Goal: Task Accomplishment & Management: Manage account settings

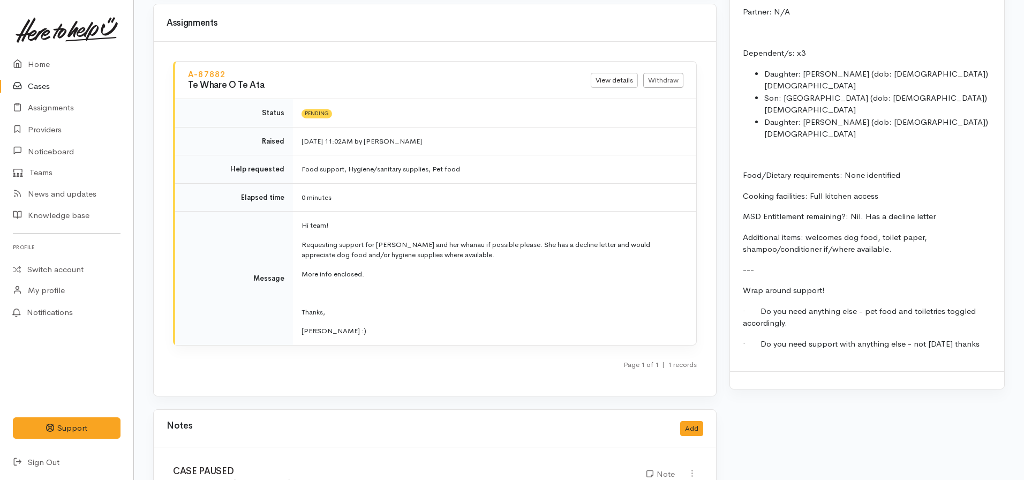
scroll to position [1392, 0]
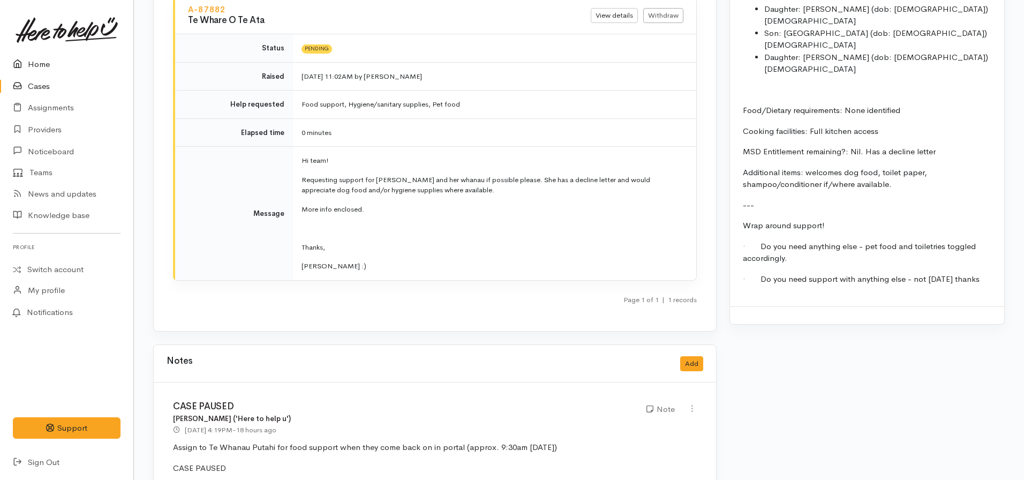
click at [53, 58] on link "Home" at bounding box center [66, 65] width 133 height 22
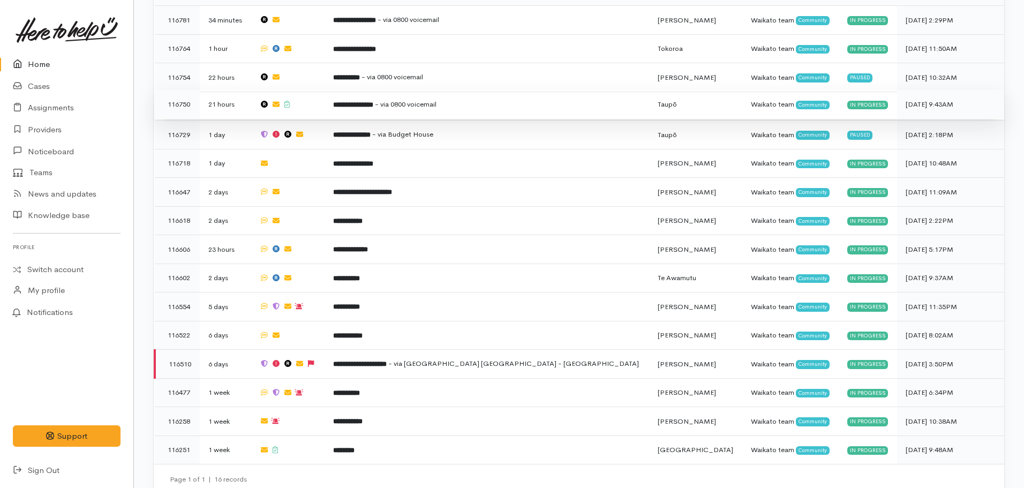
scroll to position [264, 0]
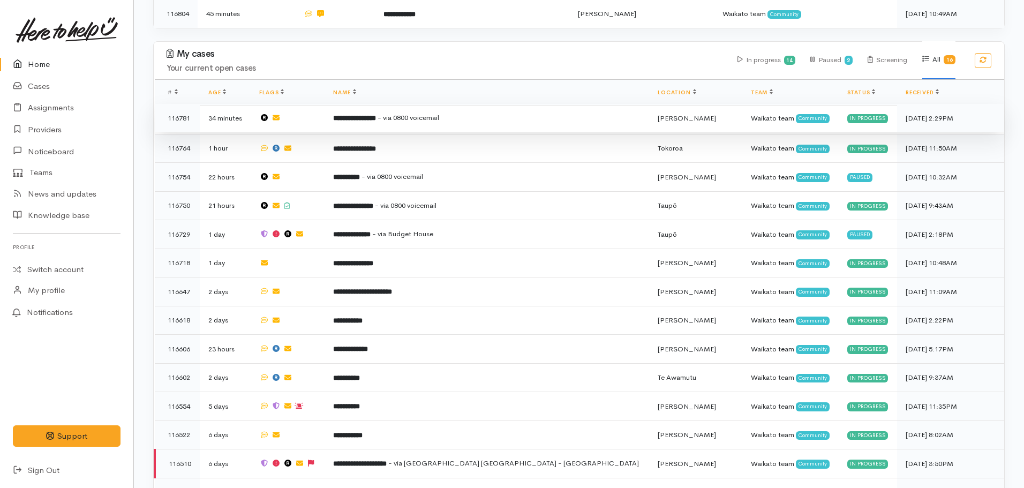
click at [376, 121] on b "**********" at bounding box center [354, 118] width 43 height 7
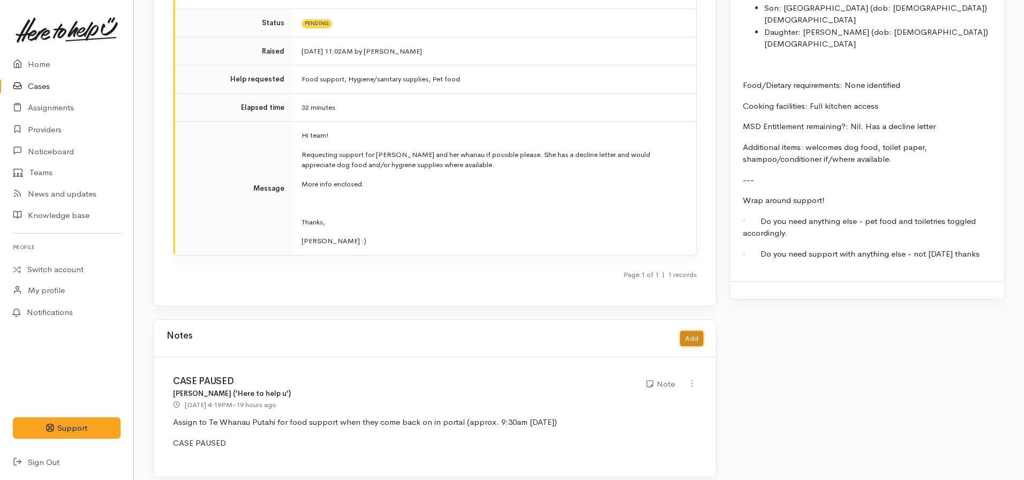
click at [691, 331] on button "Add" at bounding box center [691, 339] width 23 height 16
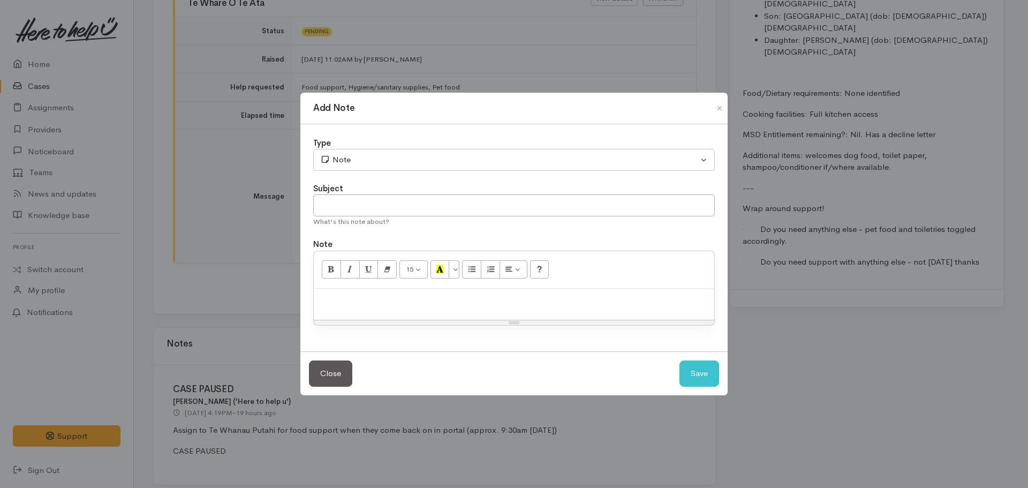
click at [375, 300] on p at bounding box center [514, 300] width 390 height 12
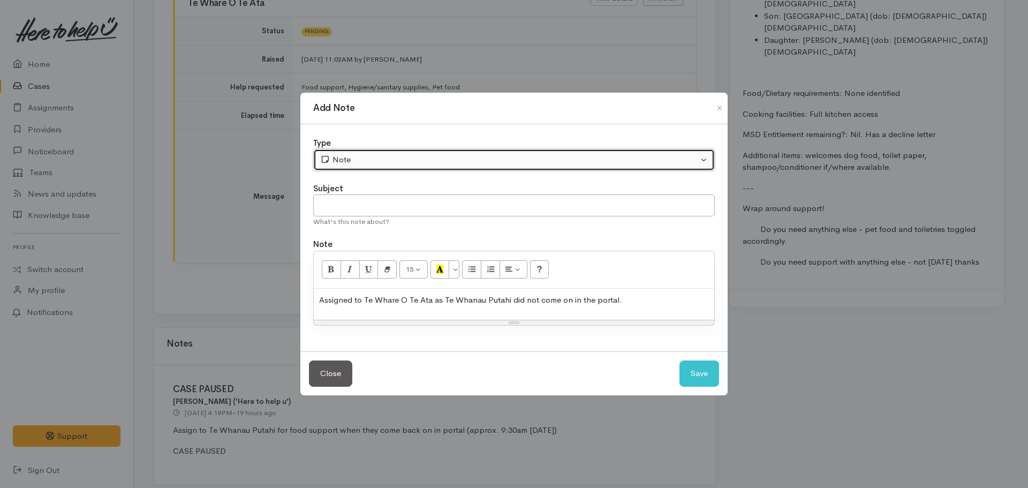
click at [383, 160] on div "Note" at bounding box center [509, 160] width 378 height 12
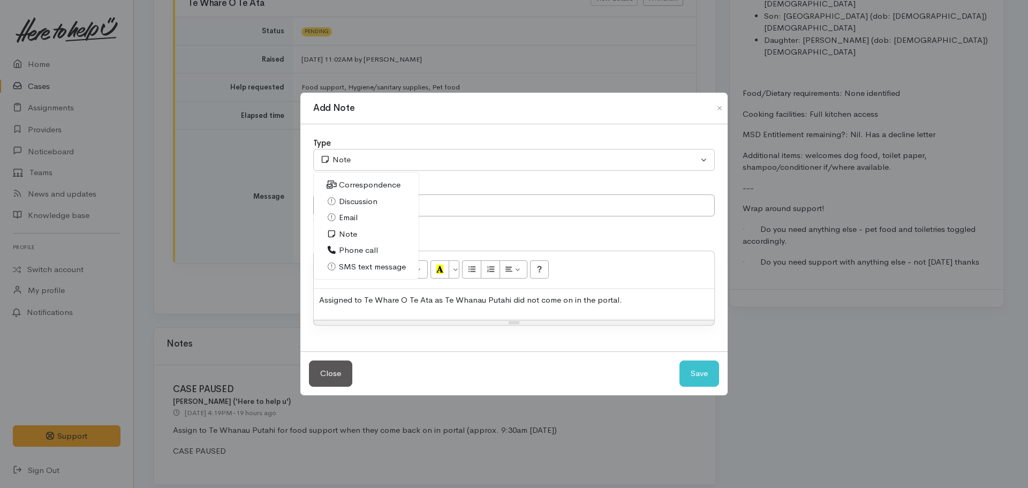
drag, startPoint x: 346, startPoint y: 230, endPoint x: 616, endPoint y: 275, distance: 273.6
click at [346, 228] on span "Note" at bounding box center [348, 234] width 18 height 12
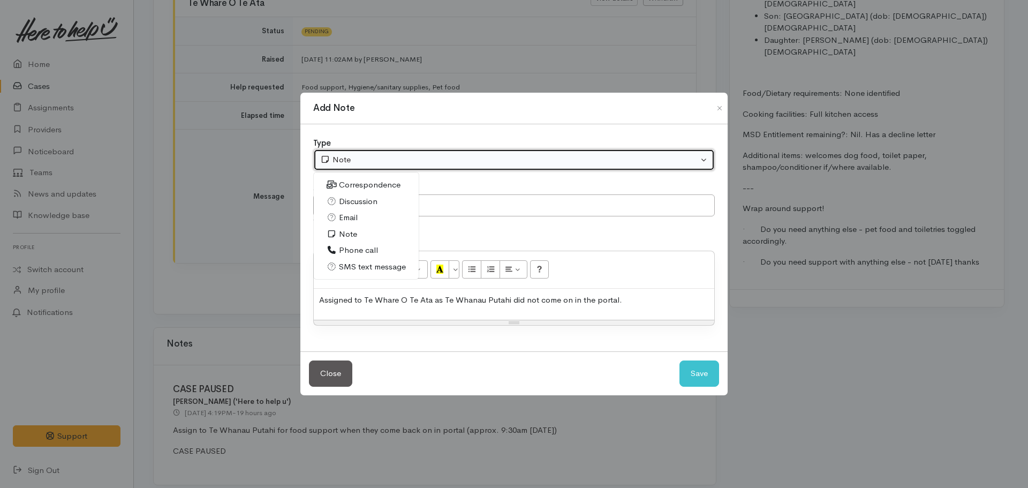
select select "1"
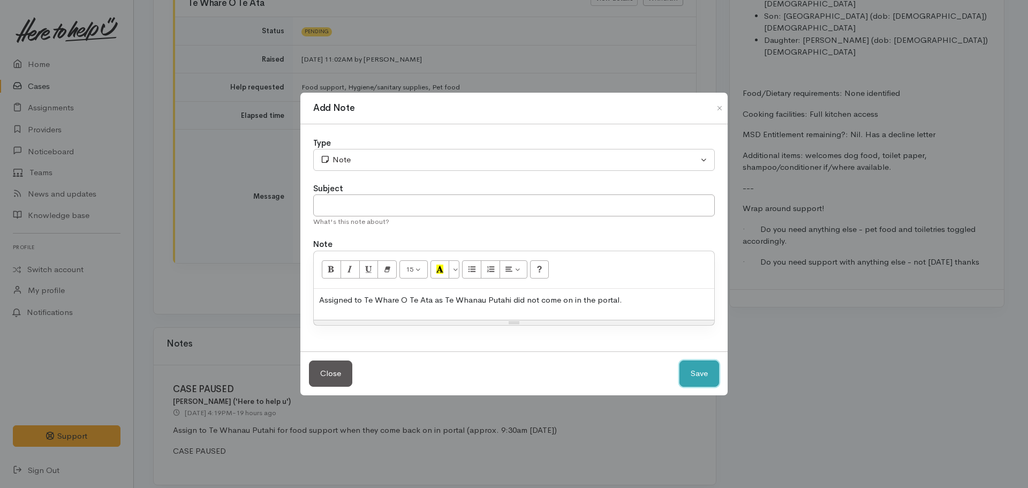
click at [697, 377] on button "Save" at bounding box center [700, 373] width 40 height 26
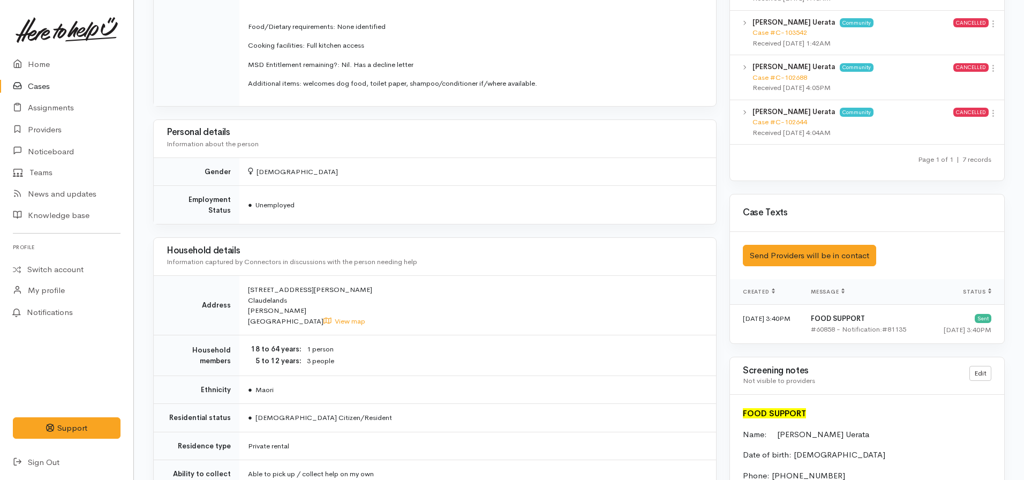
scroll to position [606, 0]
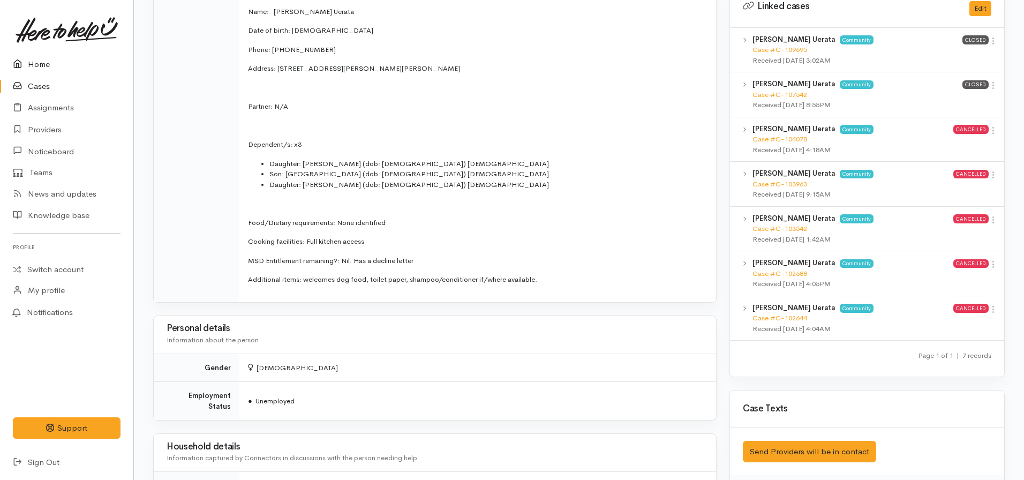
click at [45, 62] on link "Home" at bounding box center [66, 65] width 133 height 22
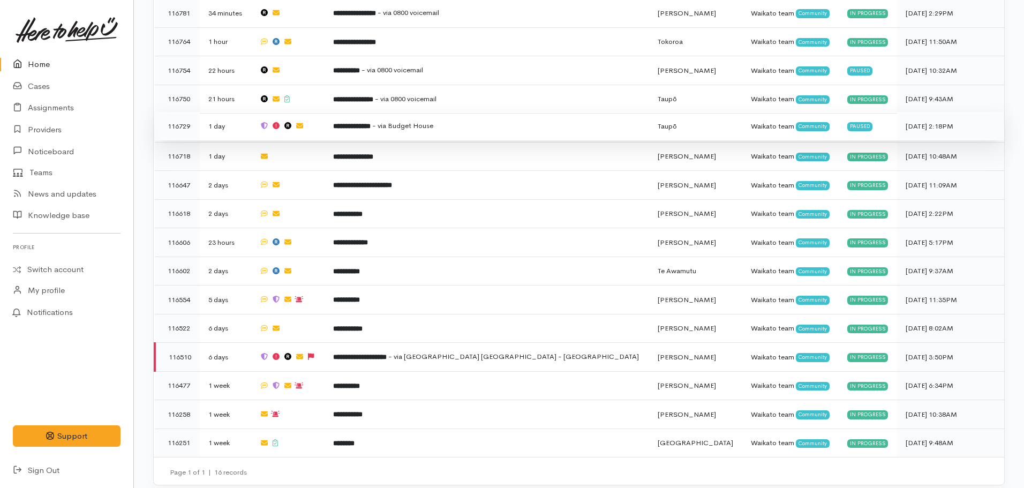
scroll to position [371, 0]
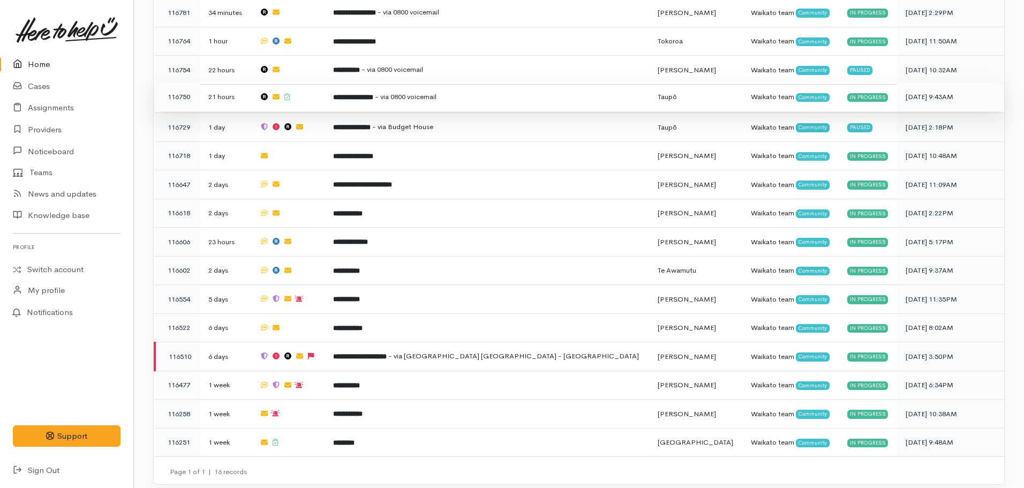
click at [325, 97] on td at bounding box center [288, 96] width 74 height 29
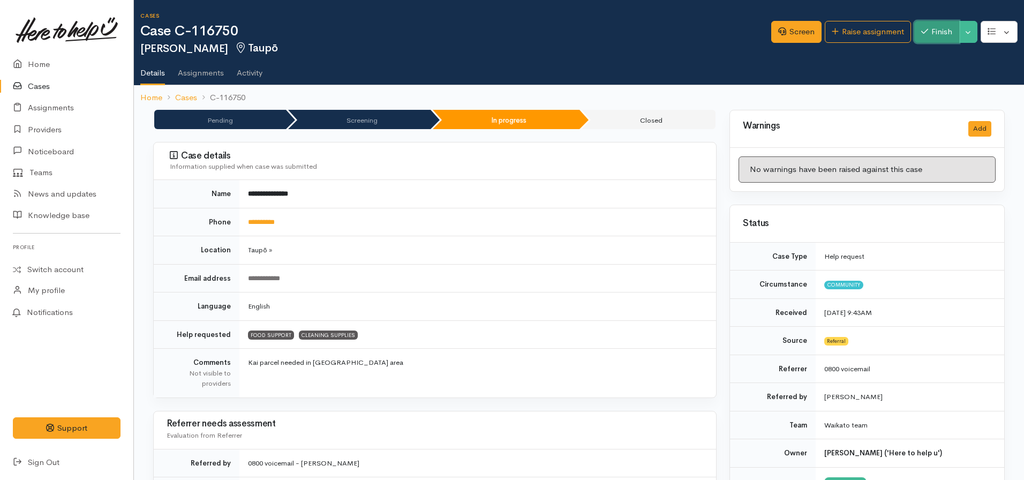
click at [926, 32] on button "Finish" at bounding box center [936, 32] width 45 height 22
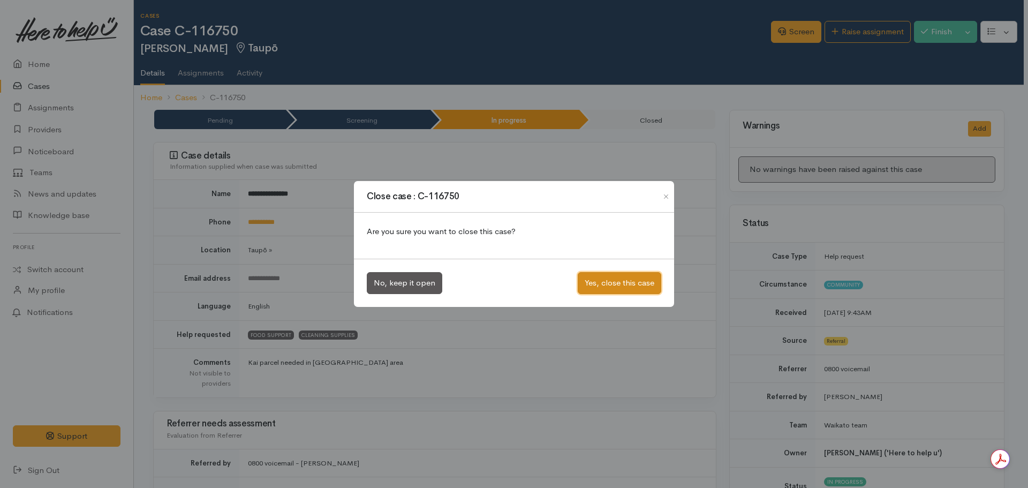
click at [614, 292] on button "Yes, close this case" at bounding box center [620, 283] width 84 height 22
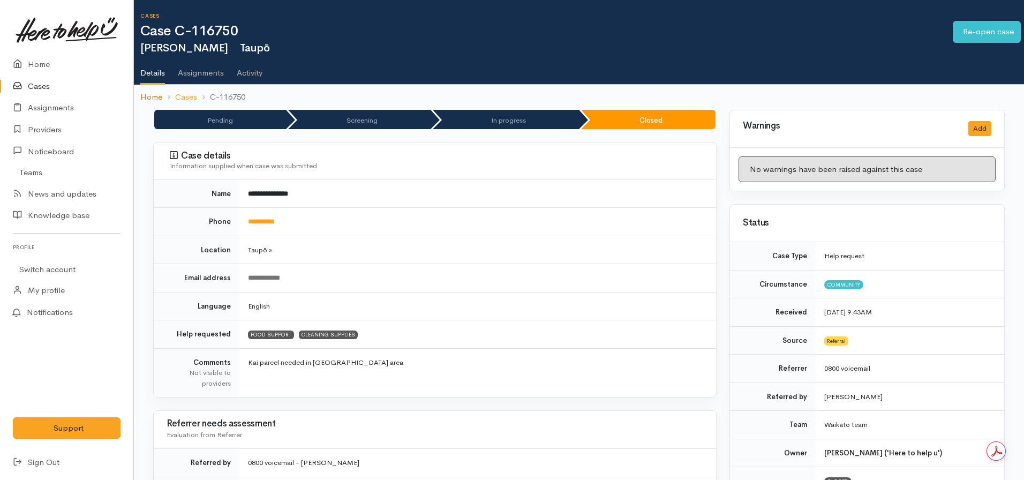
click at [145, 93] on link "Home" at bounding box center [151, 97] width 22 height 12
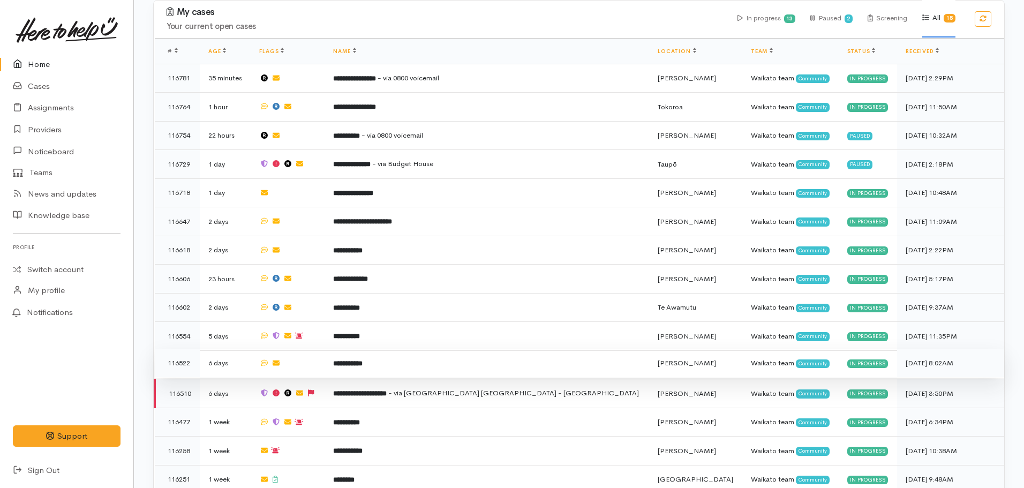
scroll to position [371, 0]
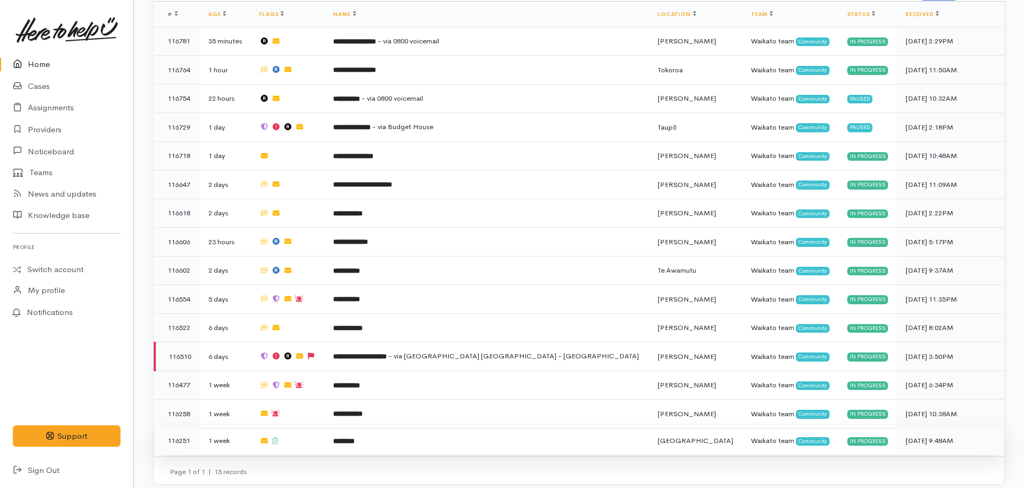
click at [416, 427] on td "********" at bounding box center [487, 440] width 325 height 28
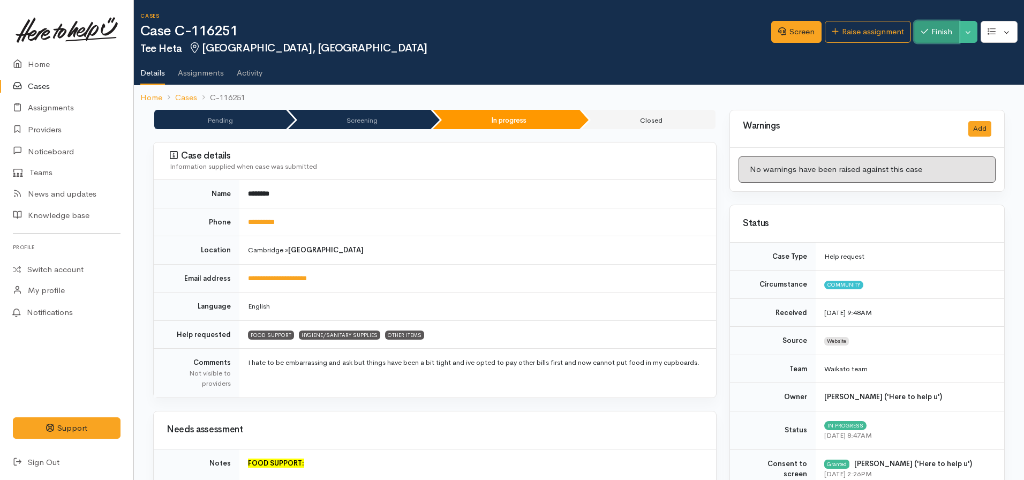
click at [937, 35] on button "Finish" at bounding box center [936, 32] width 45 height 22
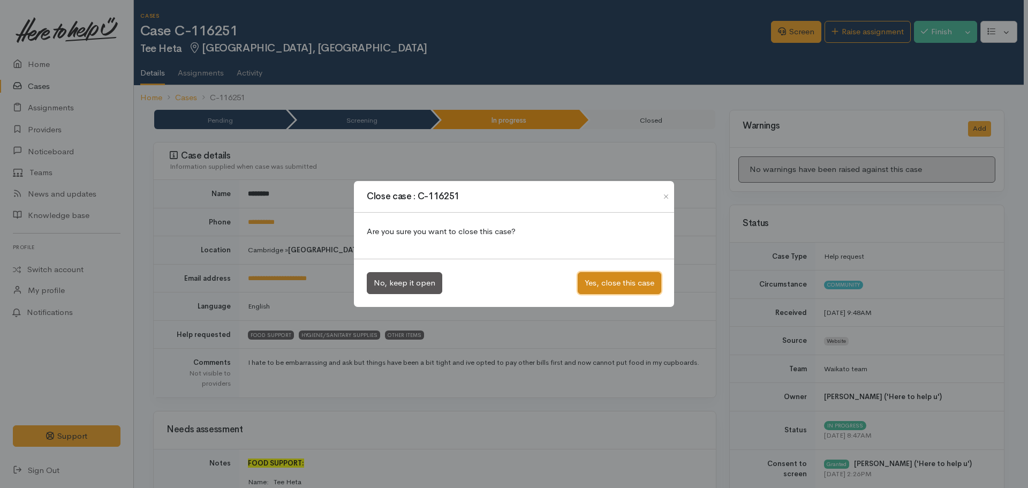
click at [626, 278] on button "Yes, close this case" at bounding box center [620, 283] width 84 height 22
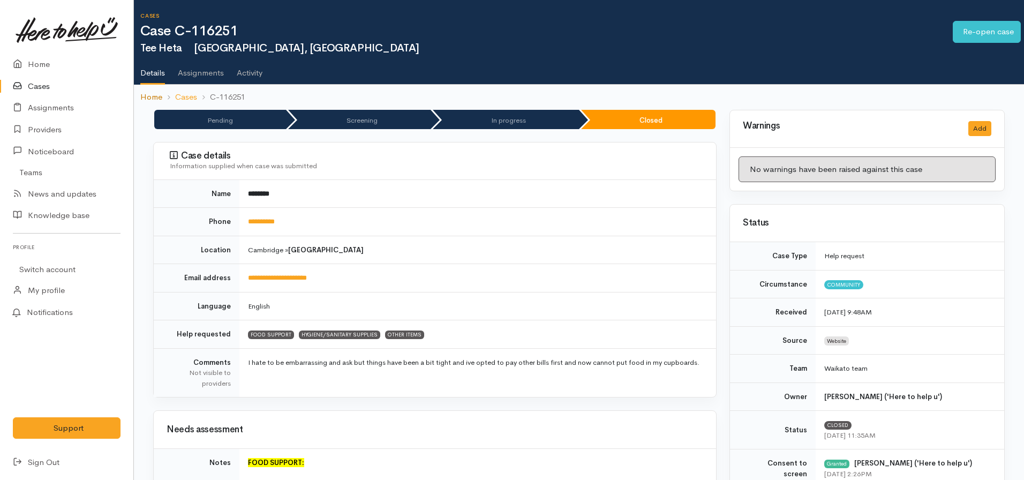
click at [149, 94] on link "Home" at bounding box center [151, 97] width 22 height 12
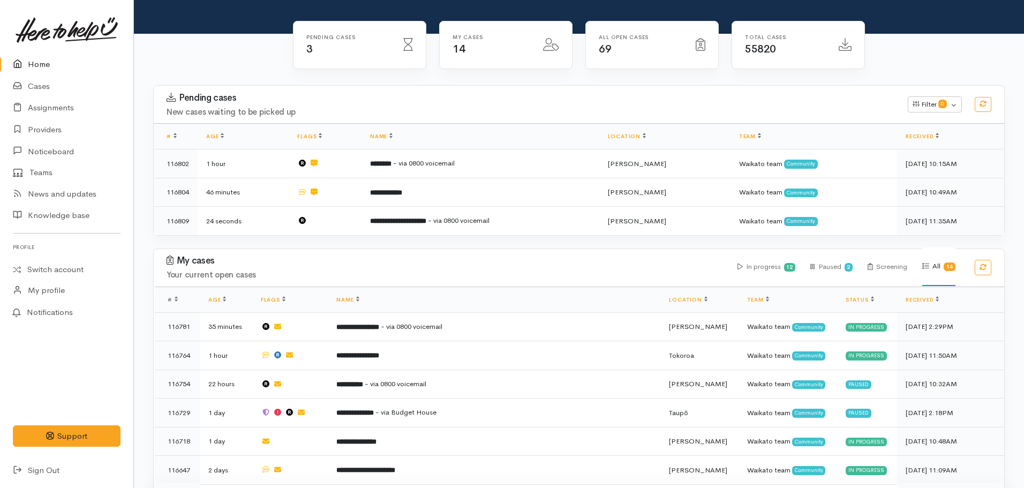
scroll to position [214, 0]
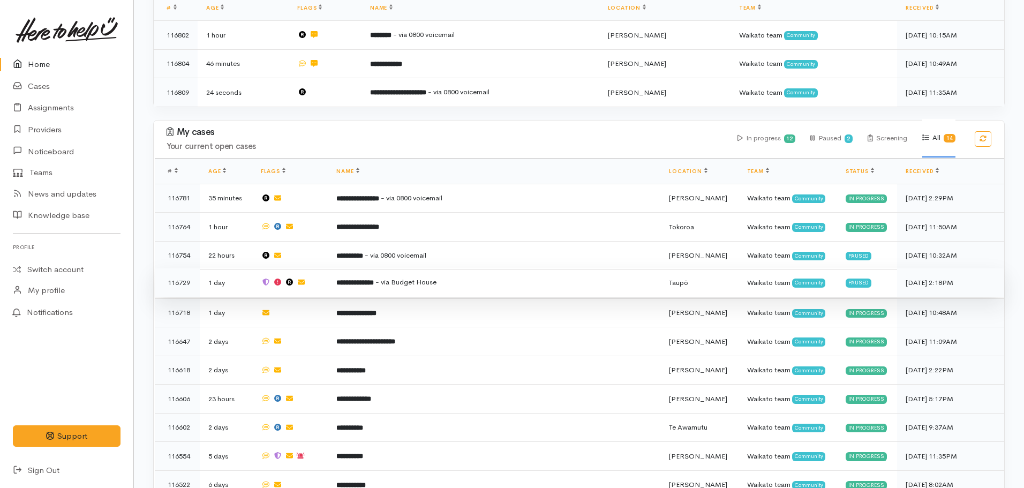
click at [374, 282] on b "**********" at bounding box center [354, 282] width 37 height 7
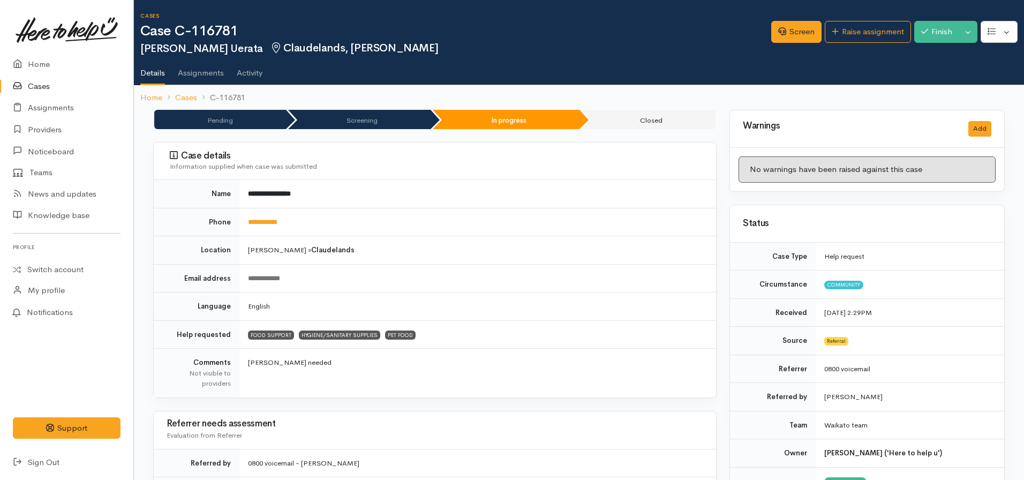
scroll to position [589, 0]
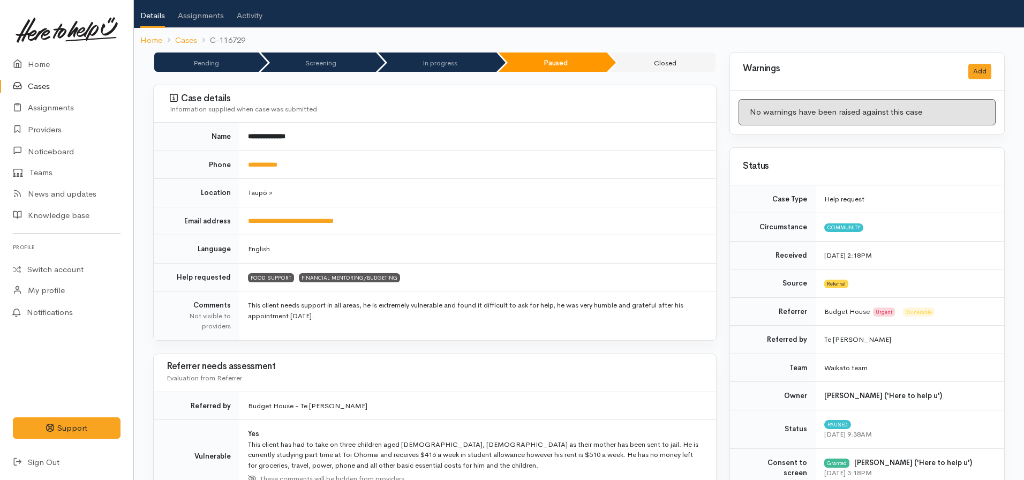
scroll to position [16, 0]
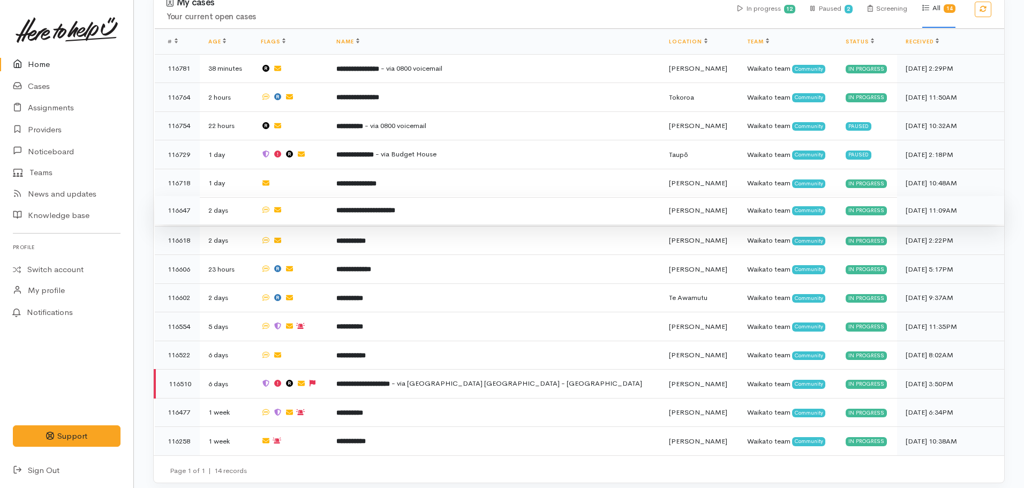
scroll to position [343, 0]
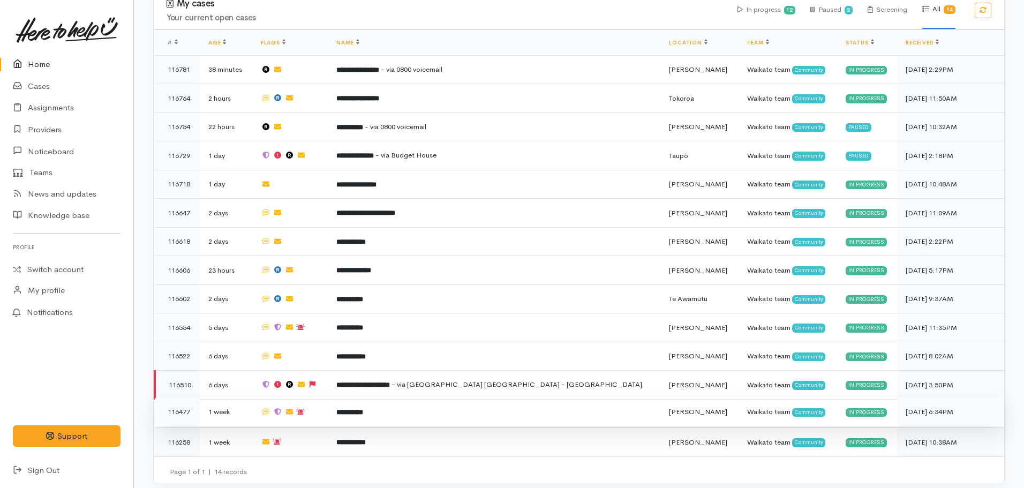
click at [363, 409] on b "**********" at bounding box center [349, 412] width 27 height 7
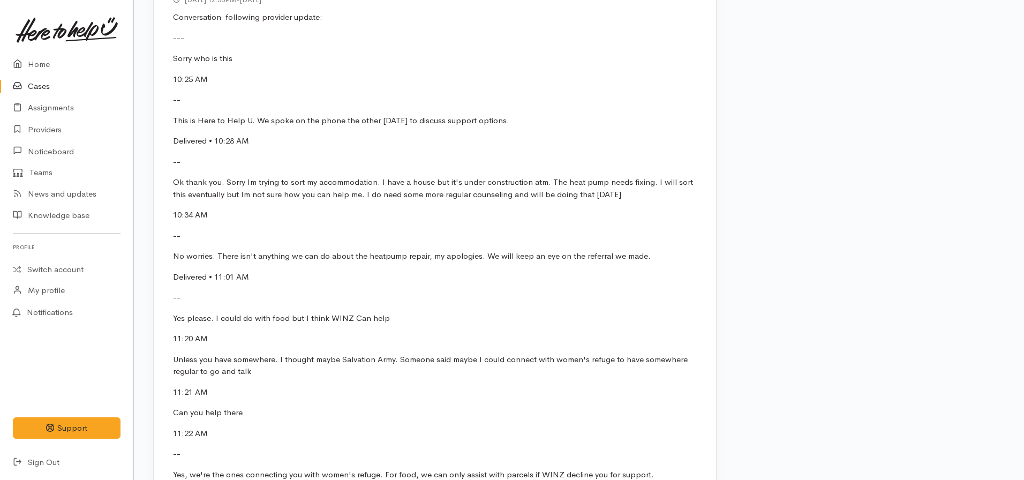
scroll to position [1714, 0]
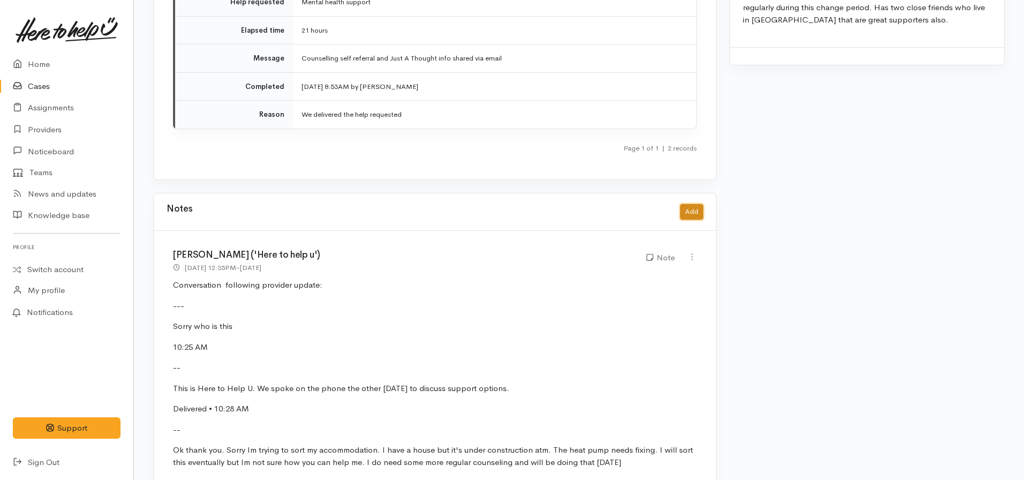
click at [690, 204] on button "Add" at bounding box center [691, 212] width 23 height 16
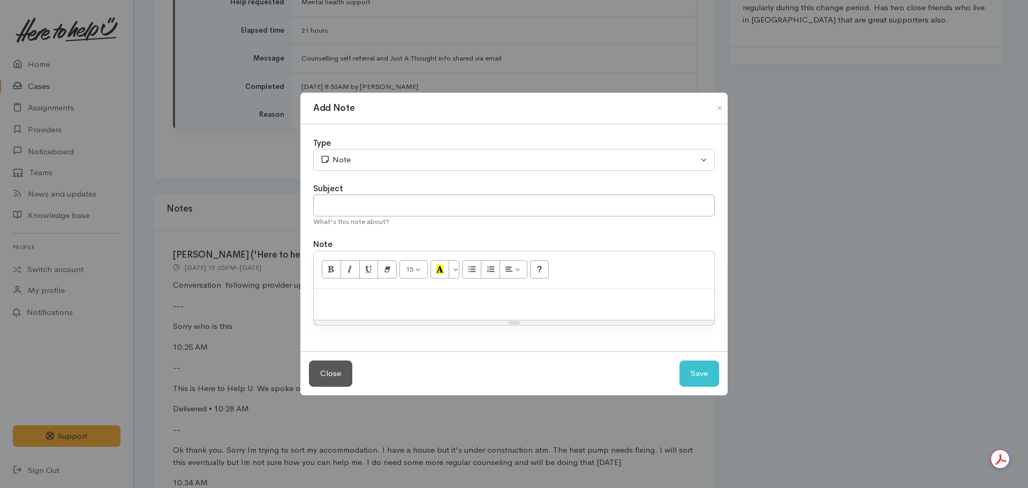
click at [405, 302] on p at bounding box center [514, 300] width 390 height 12
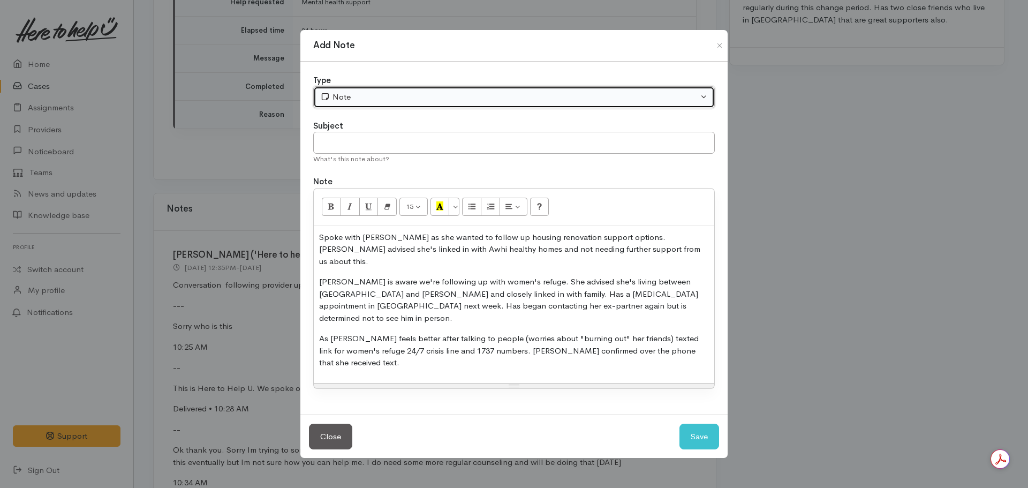
click at [376, 103] on div "Note" at bounding box center [509, 97] width 378 height 12
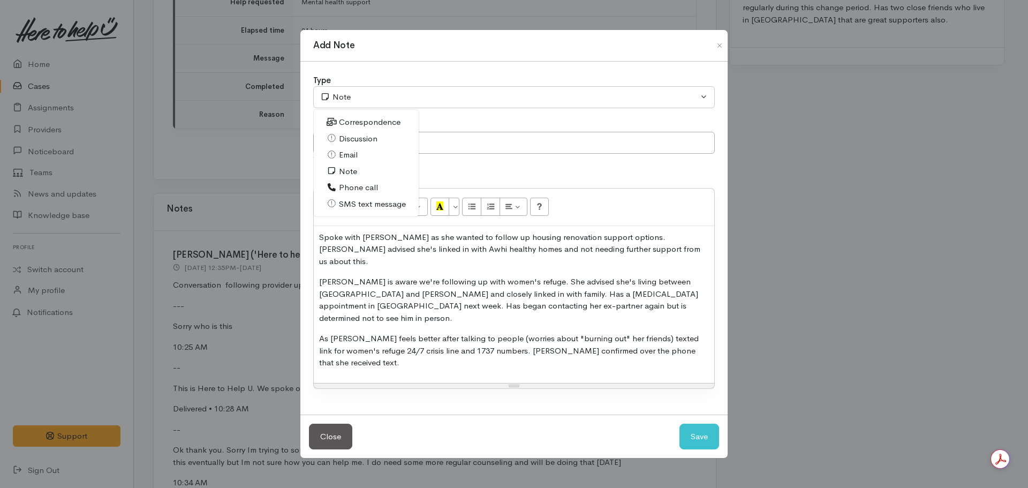
click at [356, 194] on span "Phone call" at bounding box center [358, 188] width 39 height 12
click at [696, 424] on button "Save" at bounding box center [700, 437] width 40 height 26
select select "1"
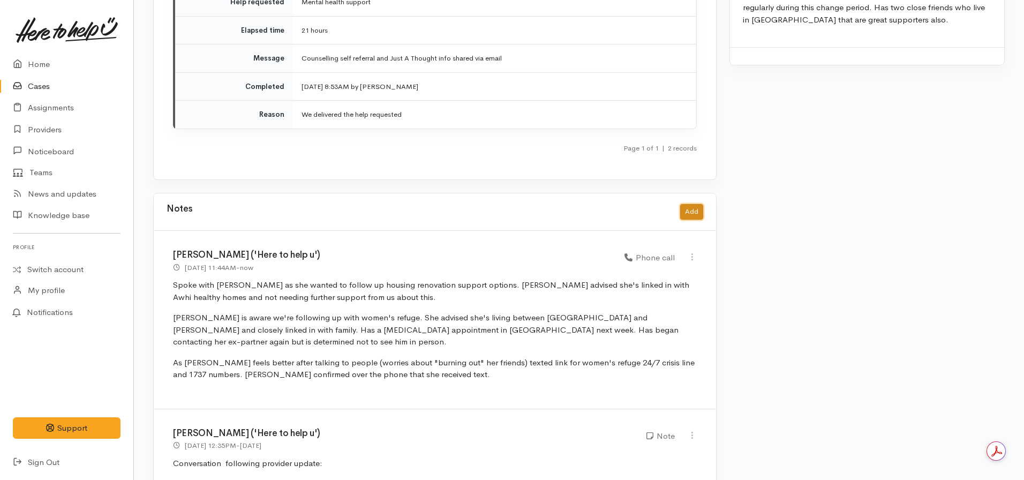
click at [690, 204] on button "Add" at bounding box center [691, 212] width 23 height 16
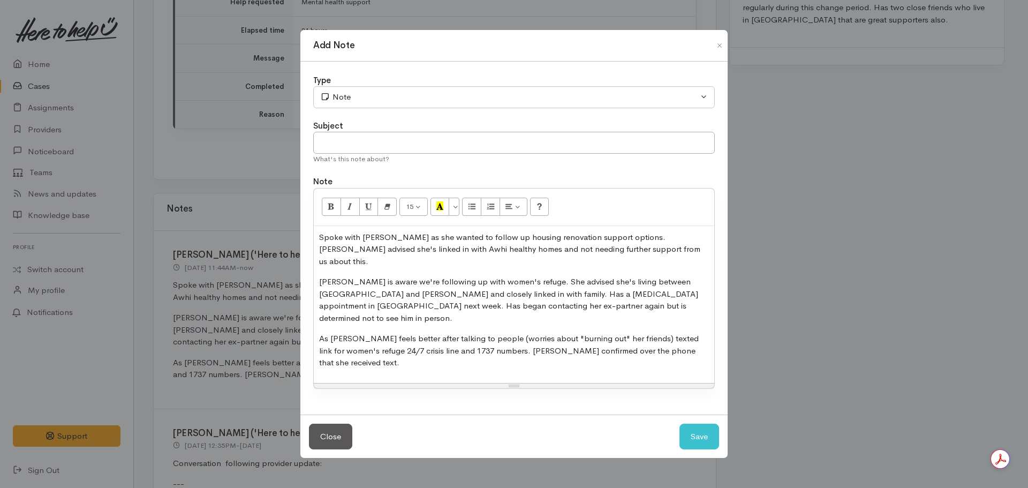
click at [363, 357] on div "Spoke with Agnes as she wanted to follow up housing renovation support options.…" at bounding box center [514, 304] width 401 height 157
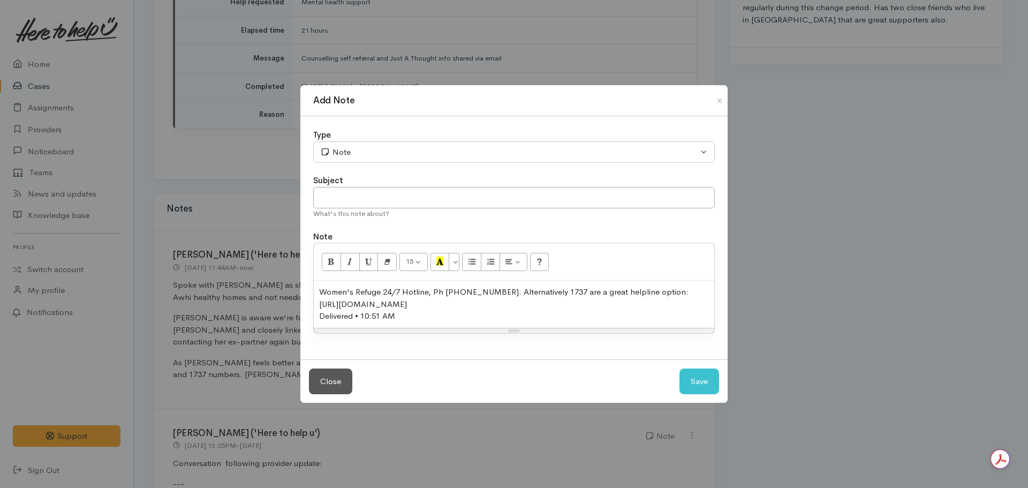
click at [412, 302] on div "Women's Refuge 24/7 Hotline, Ph (07) 855 1569. Alternatively 1737 are a great h…" at bounding box center [514, 298] width 390 height 24
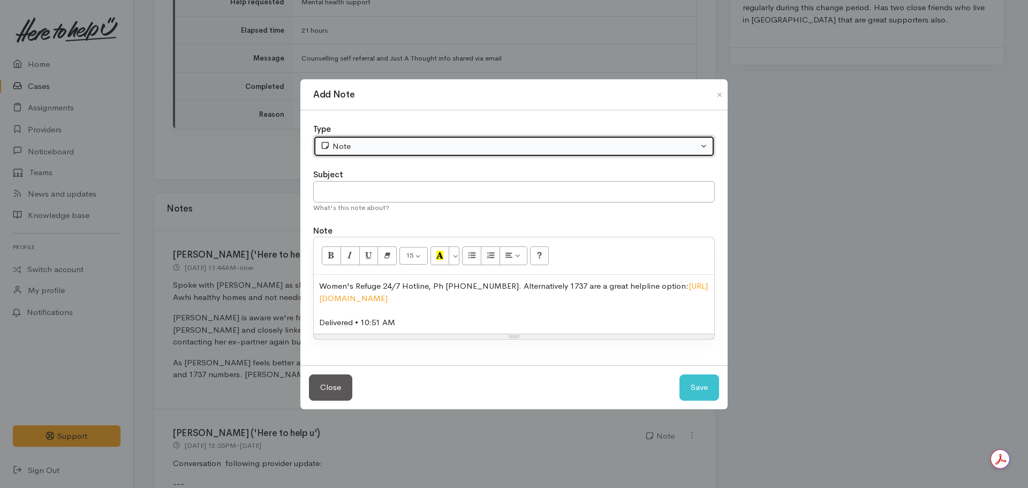
click at [371, 146] on div "Note" at bounding box center [509, 146] width 378 height 12
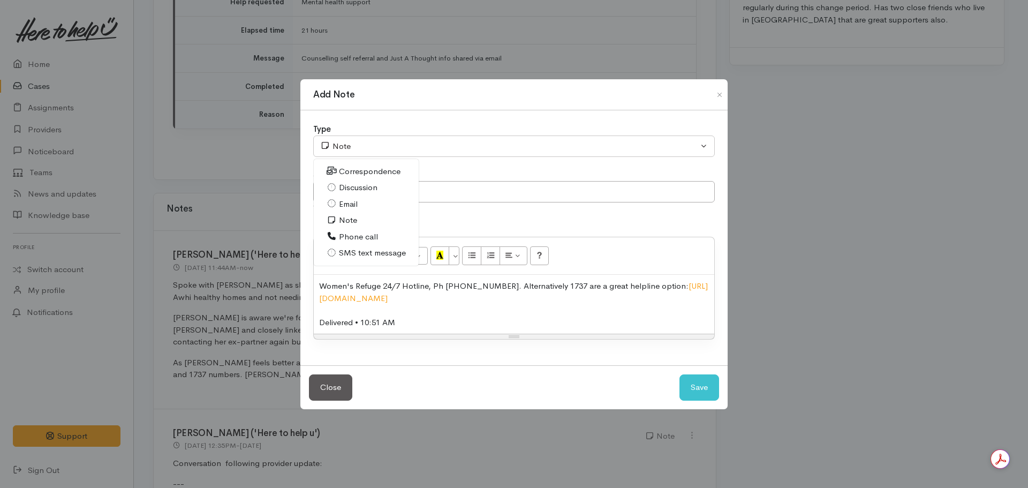
click at [372, 253] on span "SMS text message" at bounding box center [372, 253] width 67 height 12
click at [706, 387] on button "Save" at bounding box center [700, 387] width 40 height 26
select select "1"
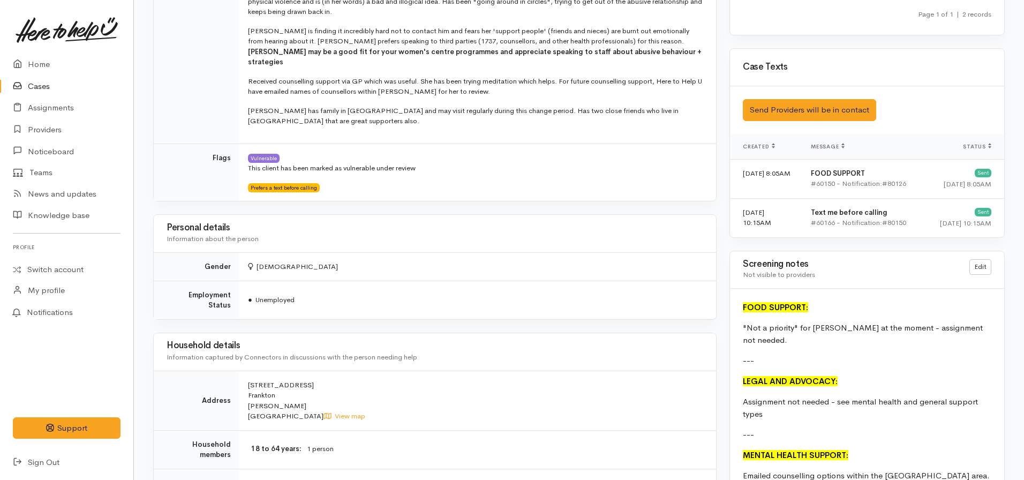
scroll to position [589, 0]
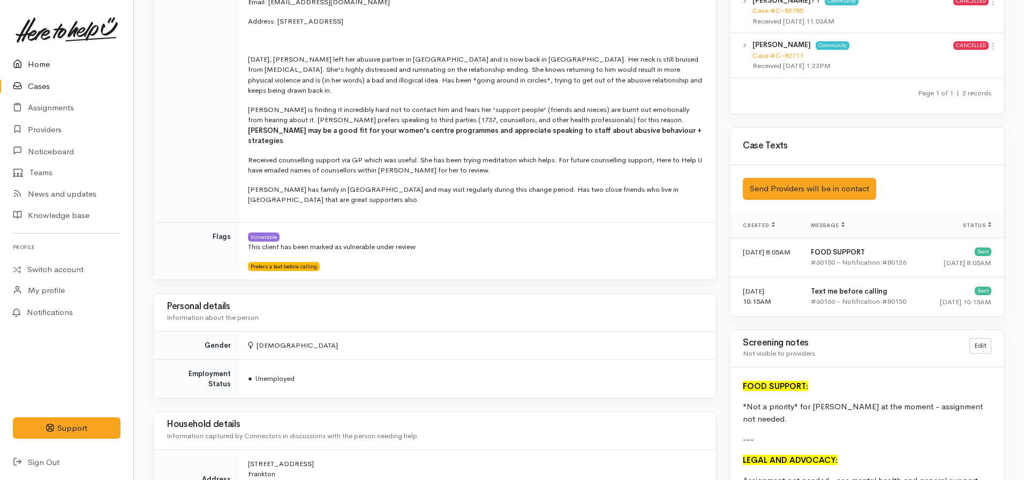
click at [53, 67] on link "Home" at bounding box center [66, 65] width 133 height 22
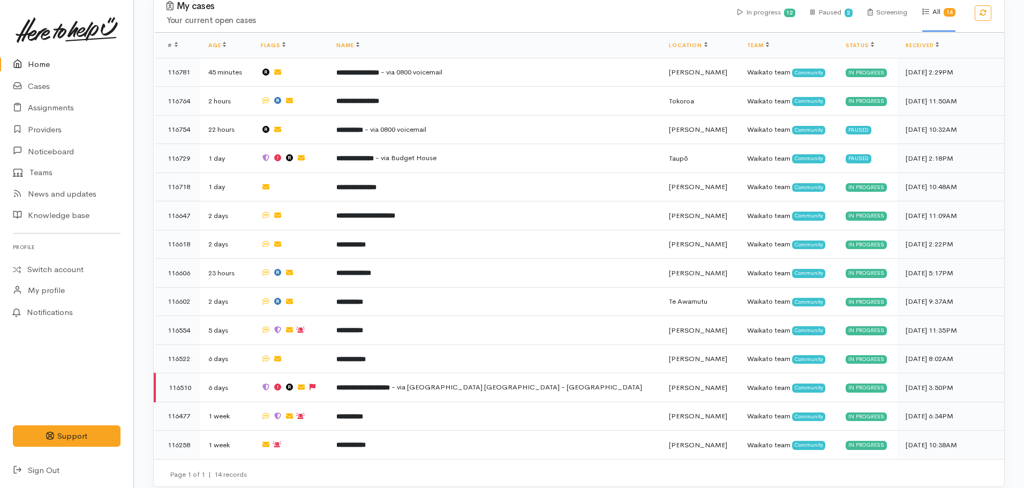
scroll to position [343, 0]
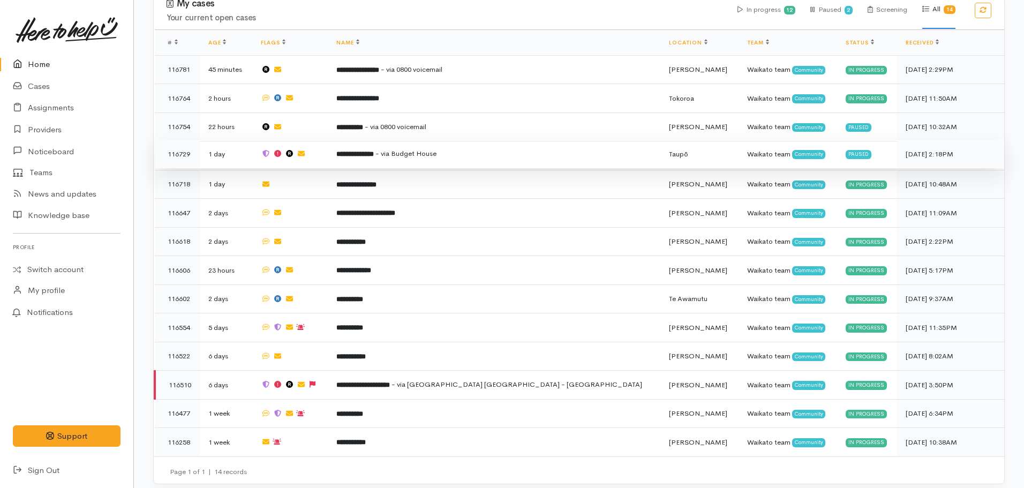
click at [426, 155] on td "**********" at bounding box center [494, 154] width 333 height 29
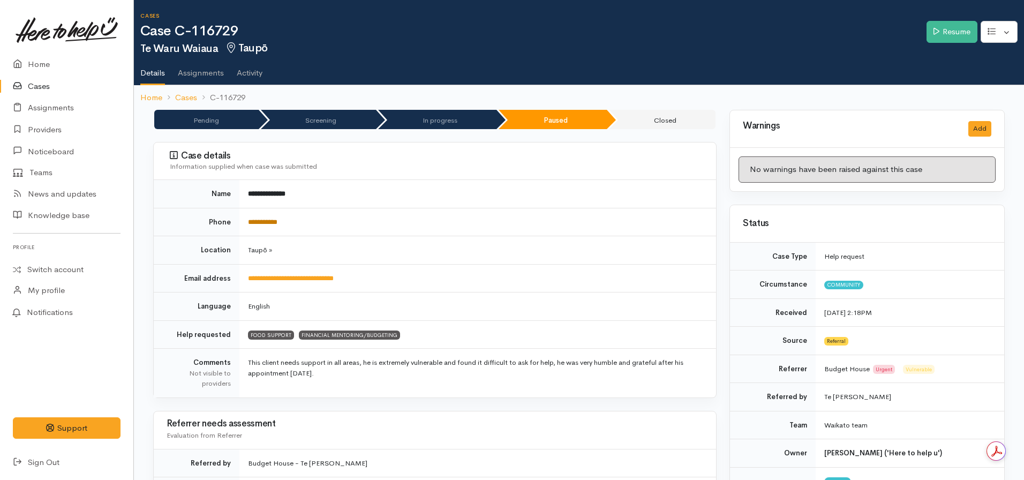
click at [273, 224] on link "**********" at bounding box center [262, 221] width 29 height 7
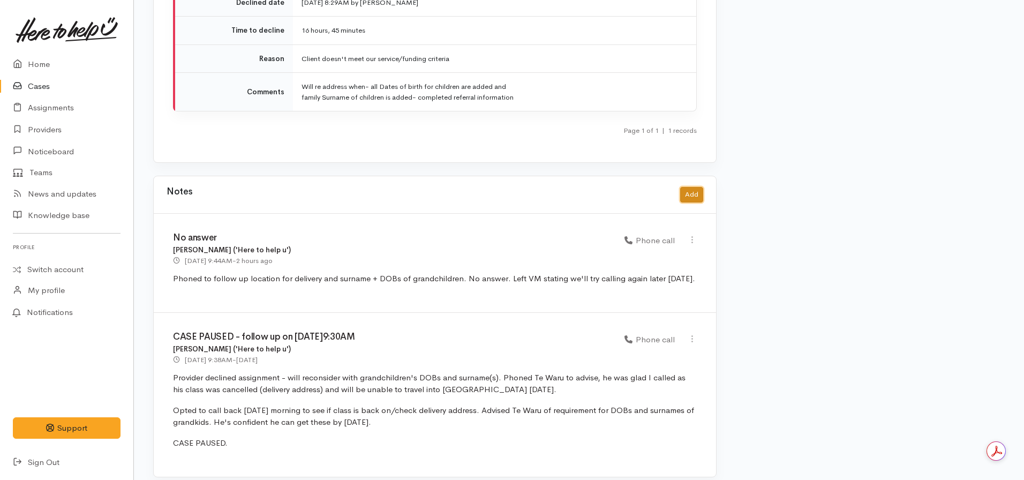
click at [687, 187] on button "Add" at bounding box center [691, 195] width 23 height 16
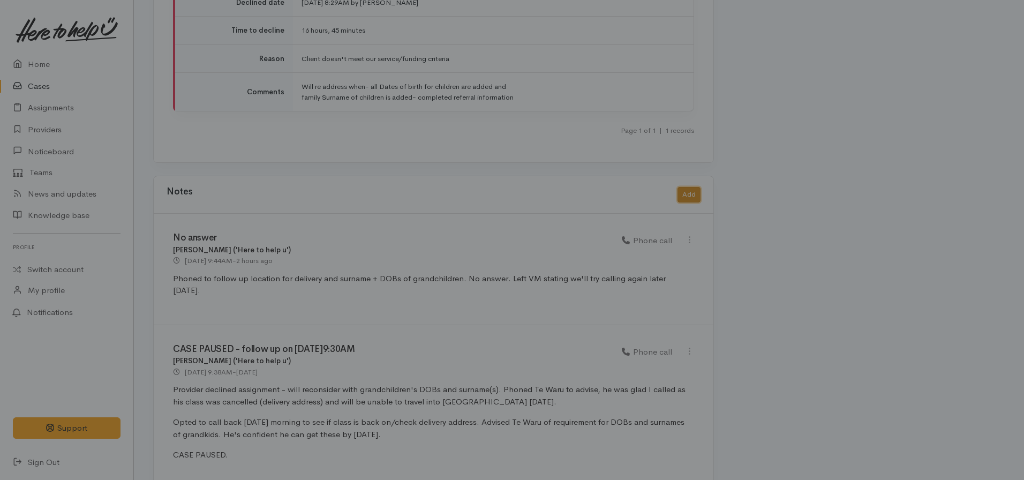
scroll to position [1936, 0]
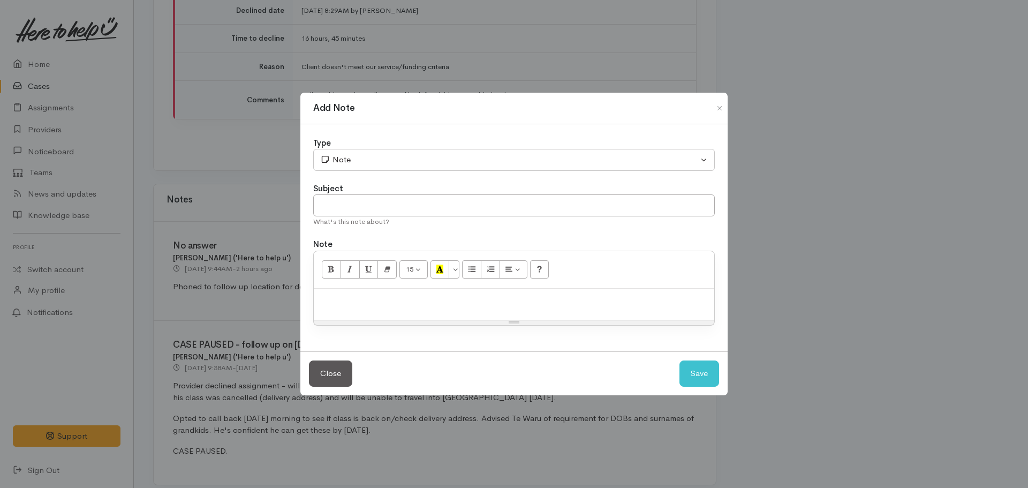
click at [392, 216] on div "What's this note about?" at bounding box center [514, 221] width 402 height 11
click at [387, 205] on input "text" at bounding box center [514, 205] width 402 height 22
type input "No answer x2"
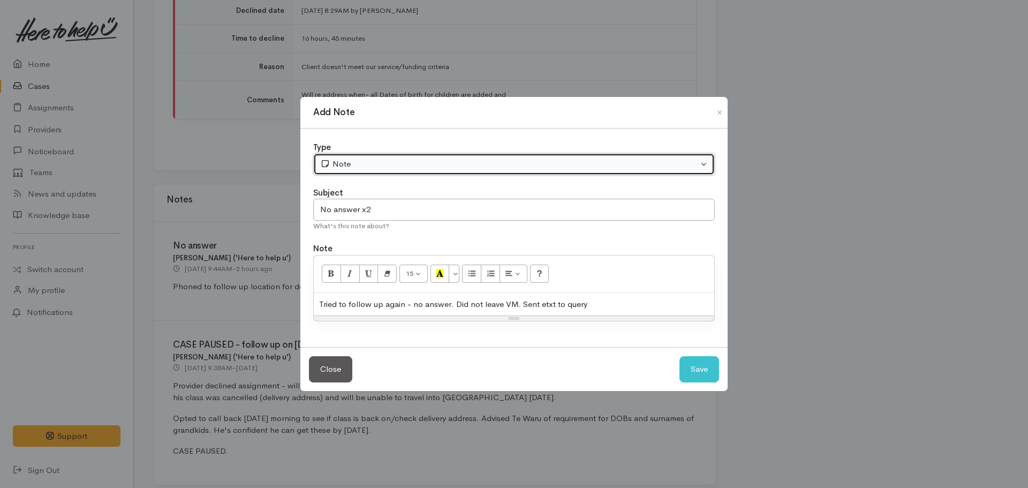
click at [395, 164] on div "Note" at bounding box center [509, 164] width 378 height 12
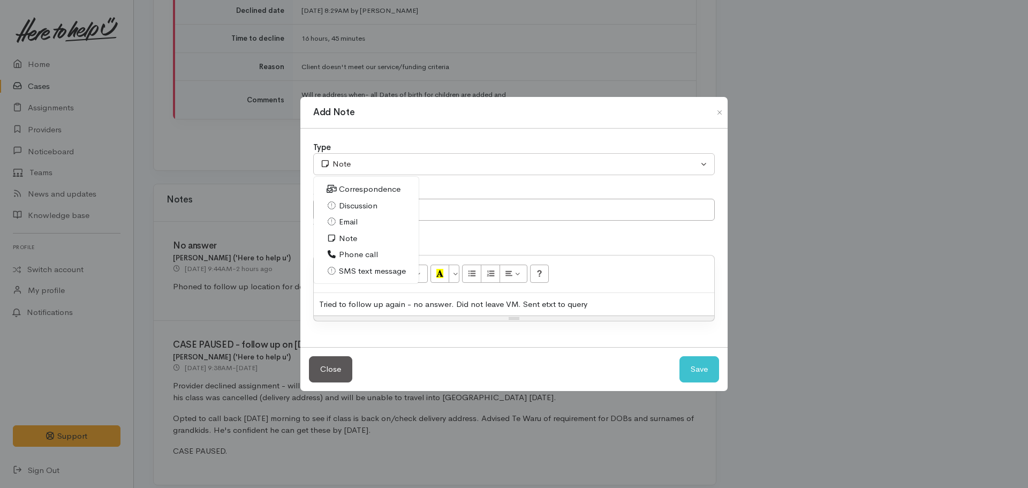
drag, startPoint x: 373, startPoint y: 251, endPoint x: 381, endPoint y: 249, distance: 8.3
click at [373, 252] on span "Phone call" at bounding box center [358, 254] width 39 height 12
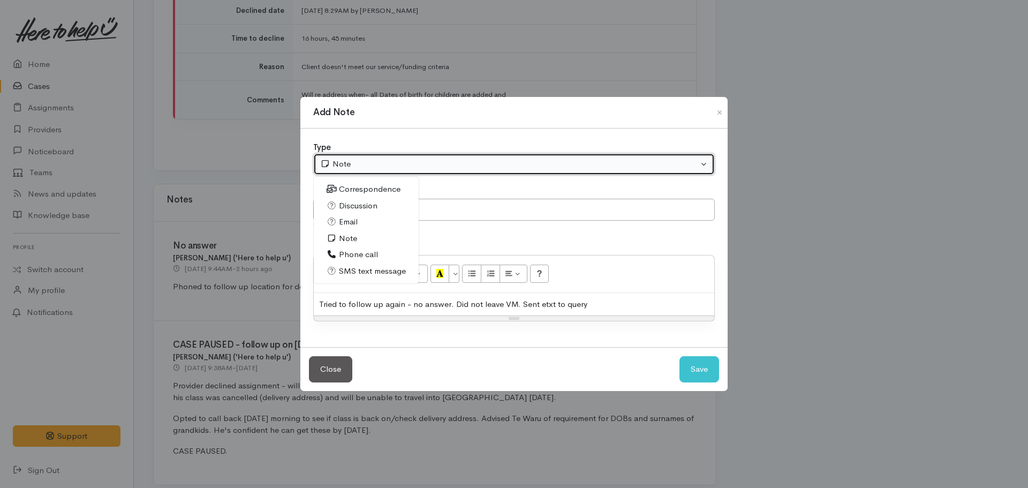
select select "3"
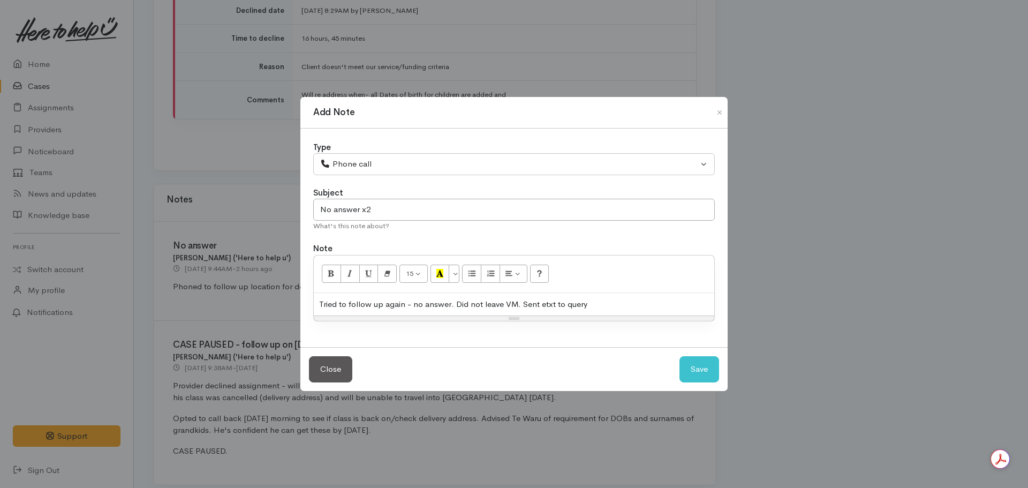
click at [619, 302] on div "Tried to follow up again - no answer. Did not leave VM. Sent etxt to query" at bounding box center [514, 304] width 401 height 23
click at [697, 366] on button "Save" at bounding box center [700, 369] width 40 height 26
select select "1"
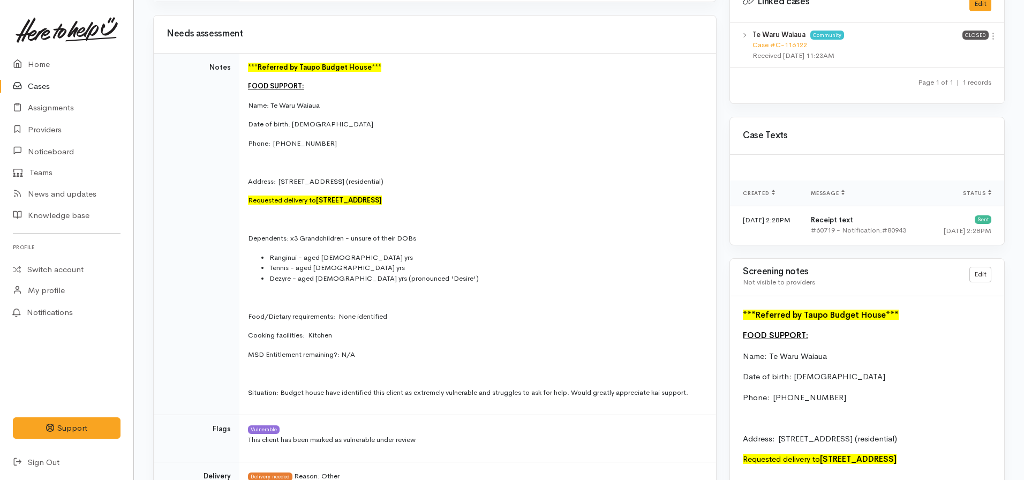
scroll to position [490, 0]
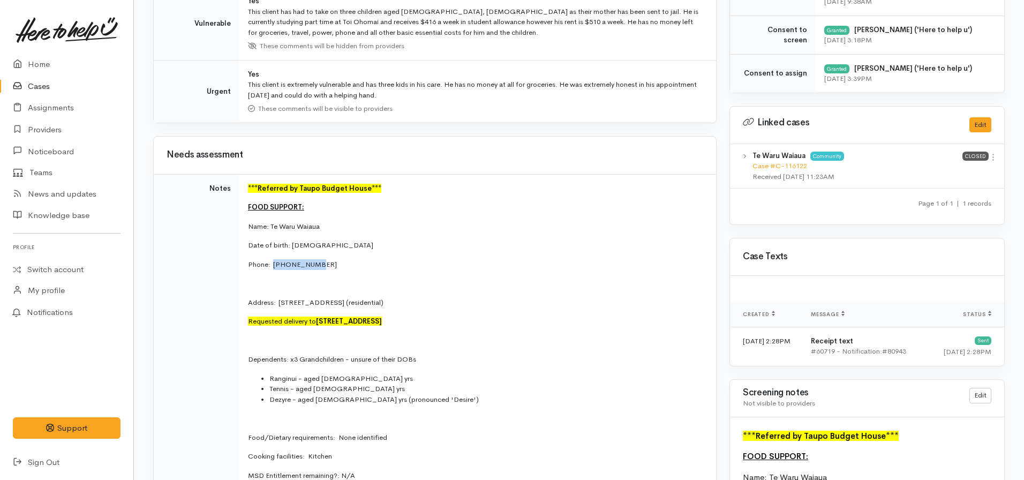
drag, startPoint x: 315, startPoint y: 265, endPoint x: 274, endPoint y: 263, distance: 41.3
click at [274, 264] on p "Phone:  02108922733" at bounding box center [475, 264] width 455 height 11
copy p "02108922733"
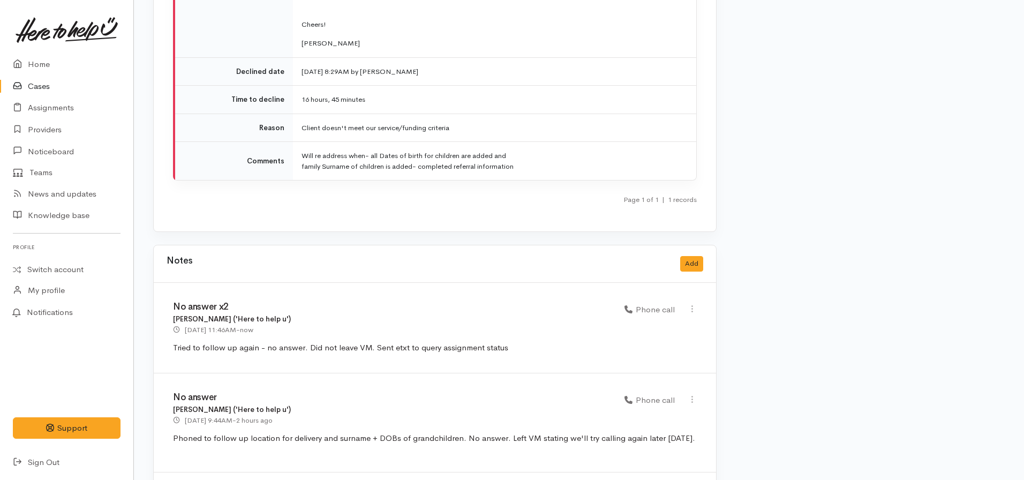
scroll to position [2034, 0]
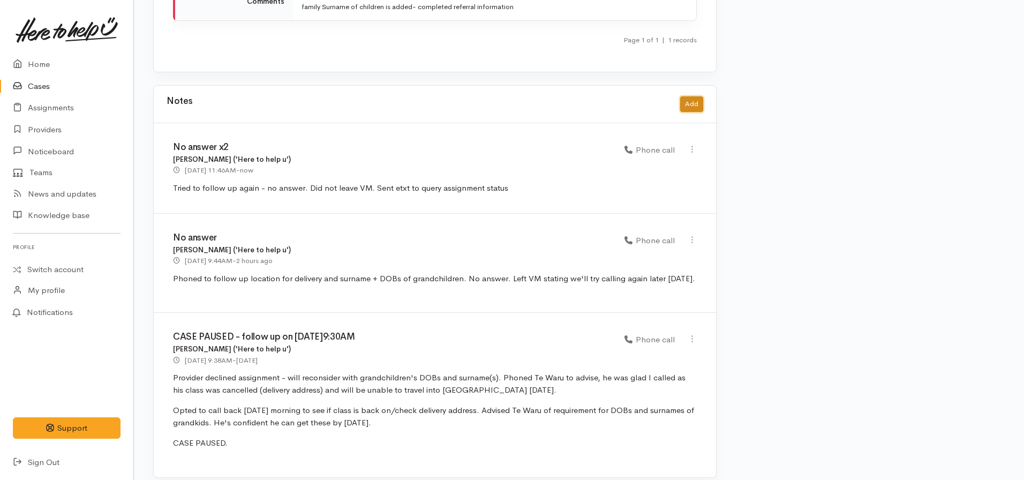
click at [688, 96] on button "Add" at bounding box center [691, 104] width 23 height 16
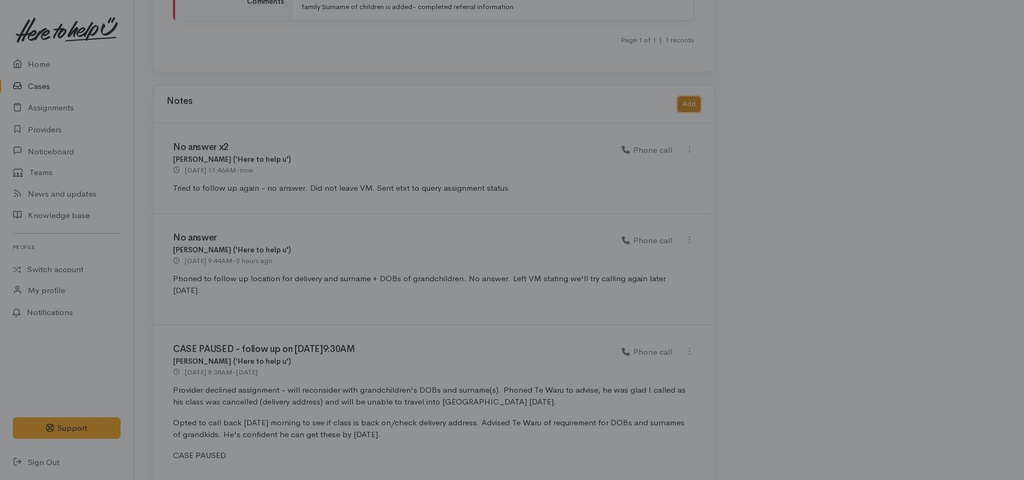
scroll to position [2026, 0]
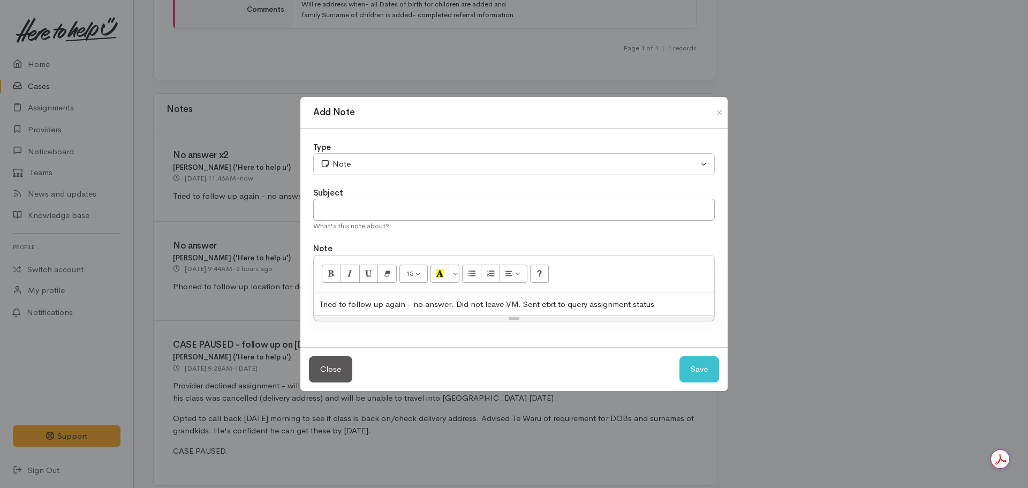
click at [455, 297] on div "Tried to follow up again - no answer. Did not leave VM. Sent etxt to query assi…" at bounding box center [514, 304] width 401 height 23
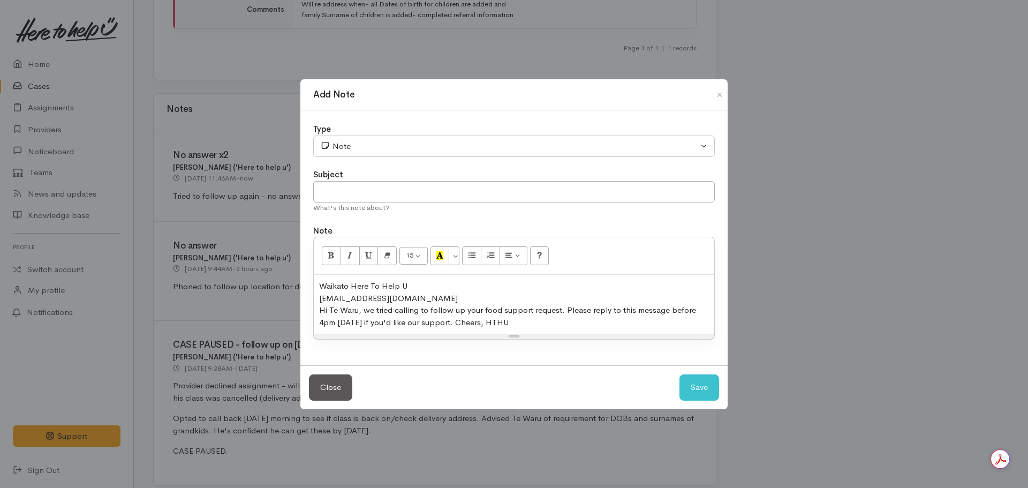
click at [417, 296] on div "​02108922733@etxt.co.nz​" at bounding box center [514, 298] width 390 height 12
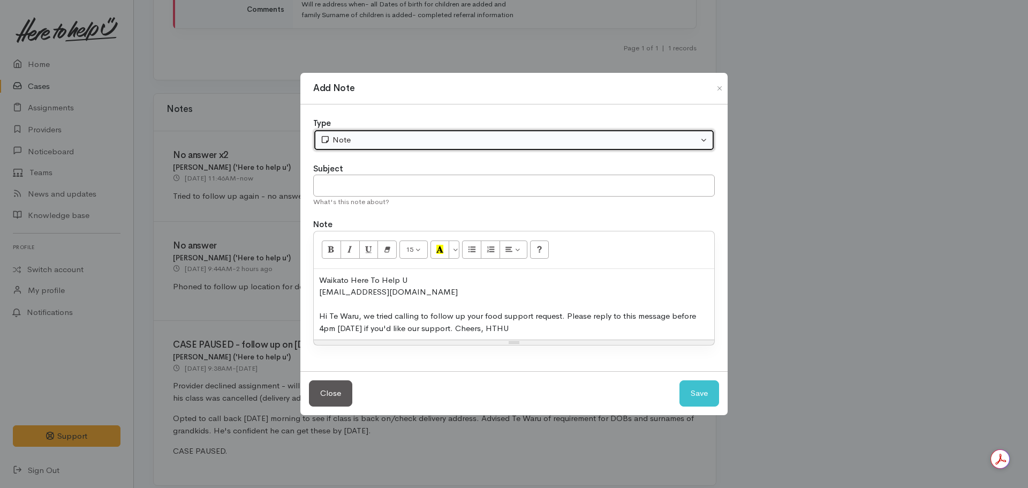
click at [355, 139] on div "Note" at bounding box center [509, 140] width 378 height 12
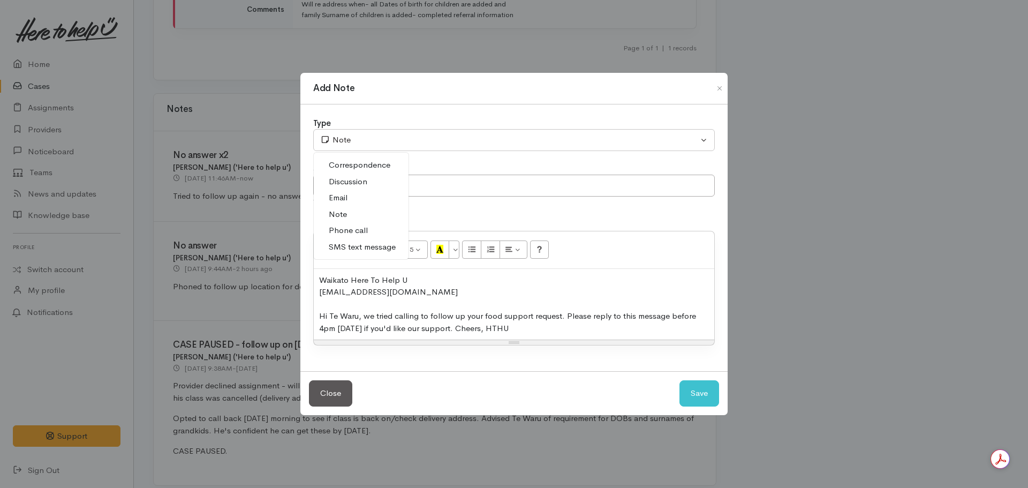
click at [350, 247] on span "SMS text message" at bounding box center [362, 247] width 67 height 12
click at [718, 394] on button "Save" at bounding box center [700, 393] width 40 height 26
select select "1"
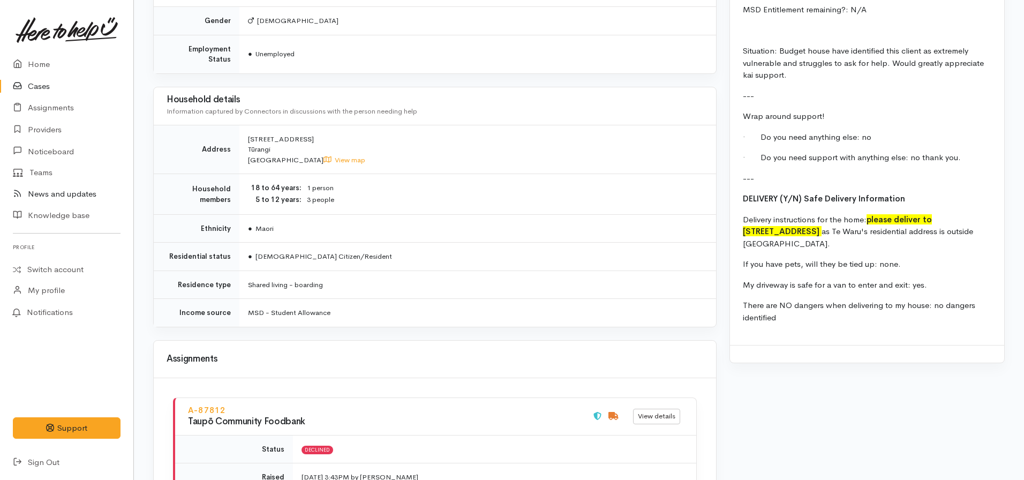
scroll to position [1116, 0]
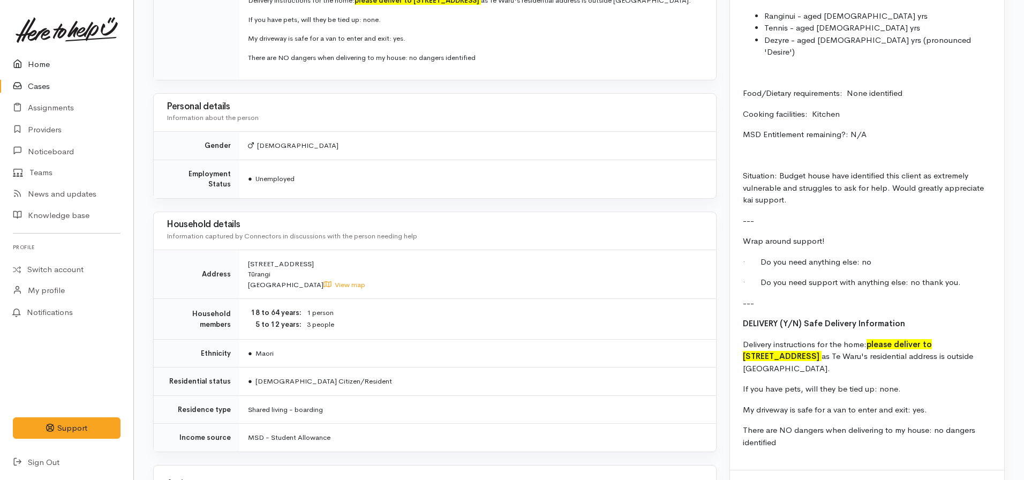
click at [40, 71] on link "Home" at bounding box center [66, 65] width 133 height 22
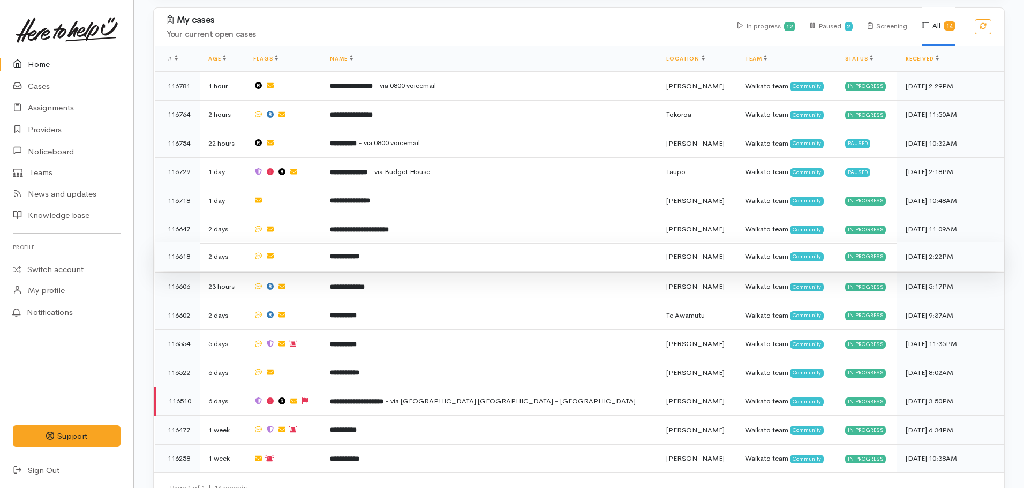
scroll to position [371, 0]
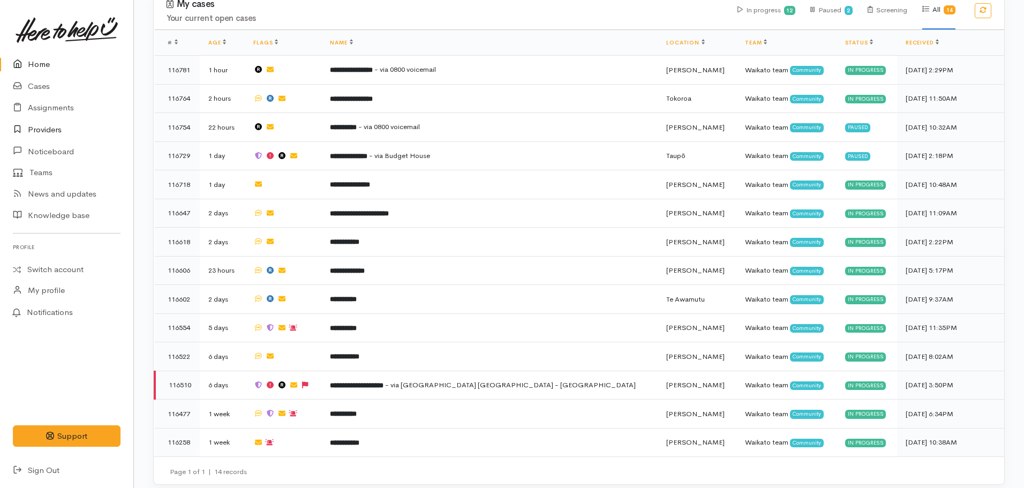
click at [47, 124] on link "Providers" at bounding box center [66, 130] width 133 height 22
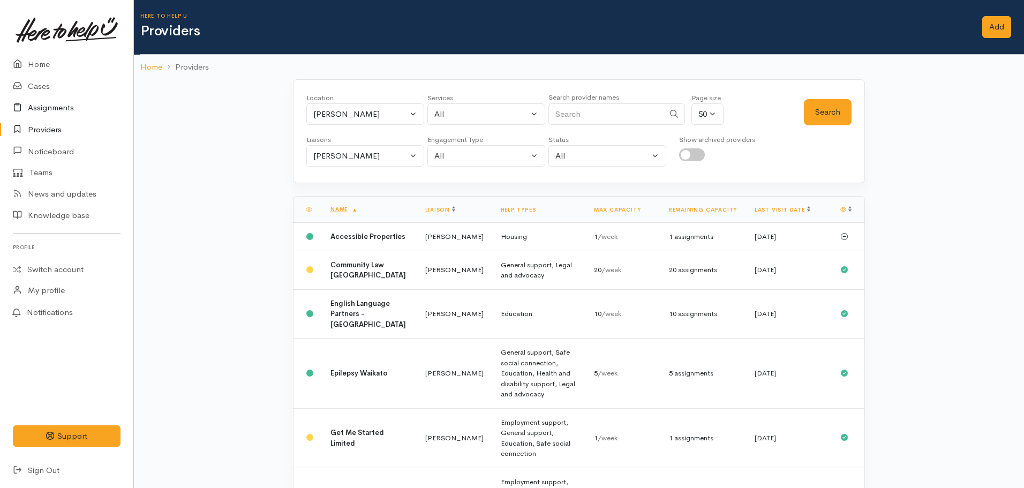
click at [44, 109] on link "Assignments" at bounding box center [66, 108] width 133 height 22
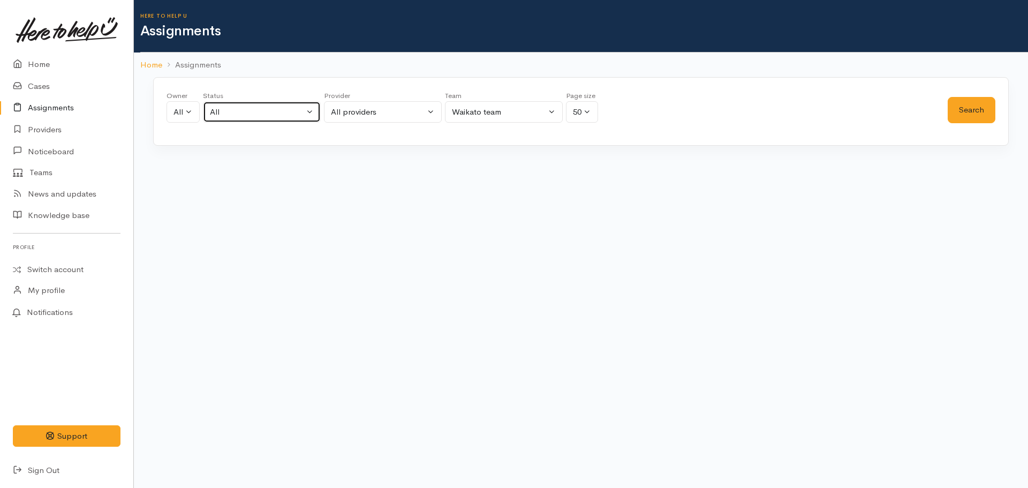
click at [243, 106] on div "All" at bounding box center [257, 112] width 94 height 12
click at [254, 193] on link "Pending" at bounding box center [262, 198] width 117 height 17
select select "Pending"
click at [961, 101] on button "Search" at bounding box center [972, 110] width 48 height 26
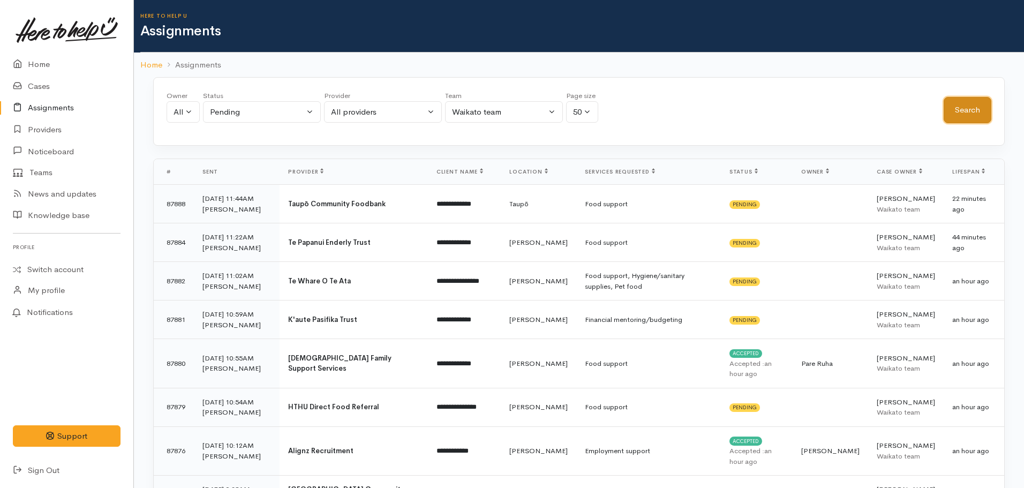
click at [966, 116] on button "Search" at bounding box center [968, 110] width 48 height 26
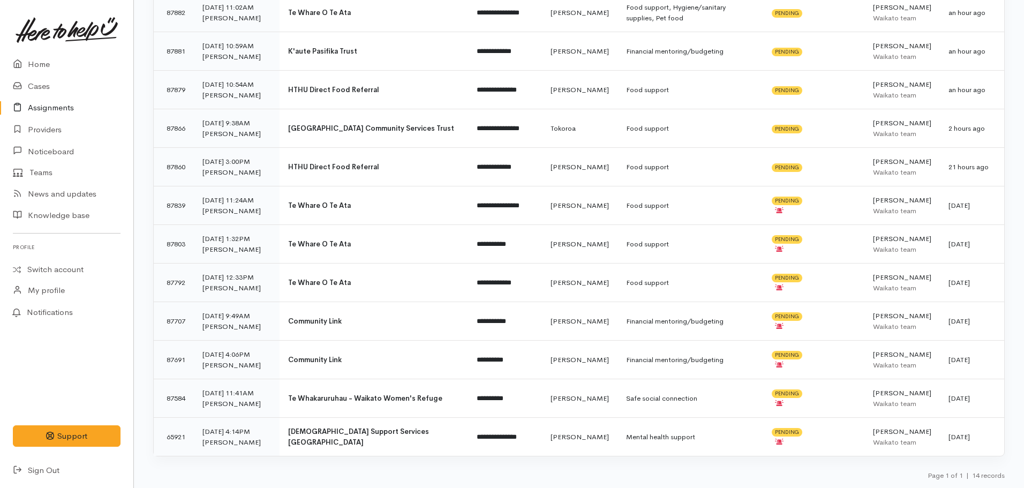
scroll to position [299, 0]
click at [642, 349] on td "Financial mentoring/budgeting" at bounding box center [690, 360] width 146 height 39
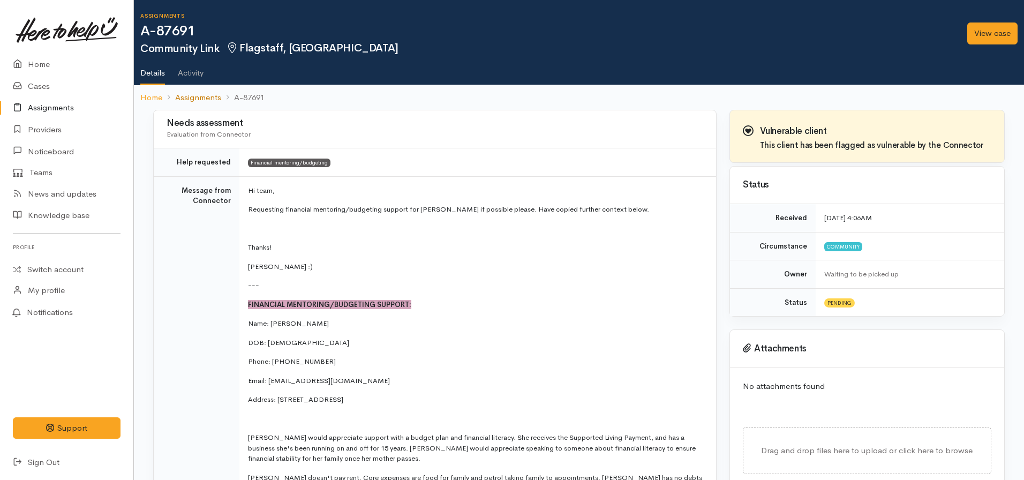
click at [189, 95] on link "Assignments" at bounding box center [198, 98] width 46 height 12
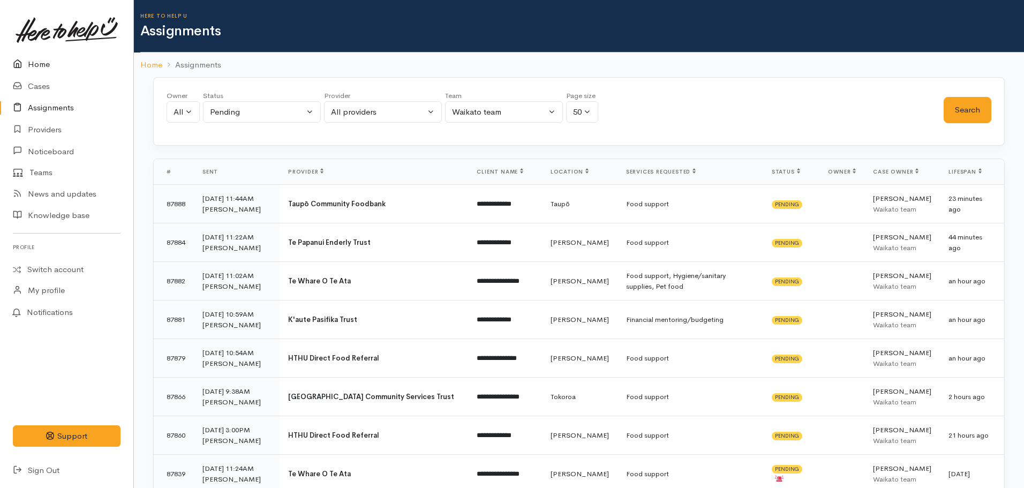
click at [36, 58] on link "Home" at bounding box center [66, 65] width 133 height 22
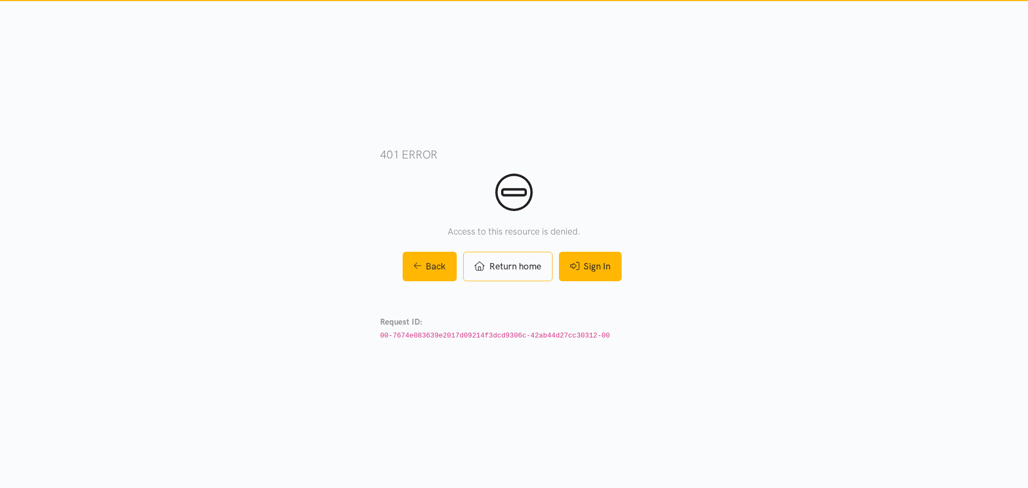
click at [589, 265] on link "Sign In" at bounding box center [590, 266] width 63 height 29
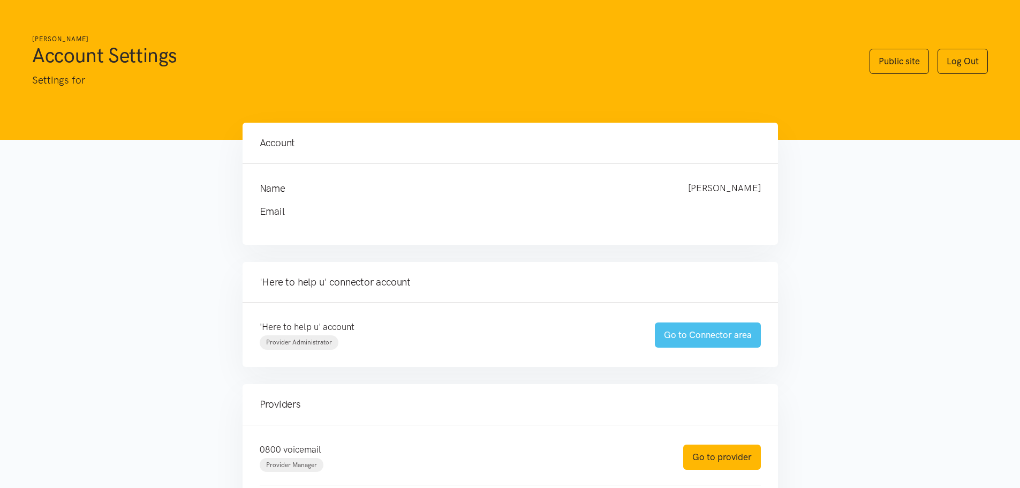
click at [703, 337] on link "Go to Connector area" at bounding box center [708, 334] width 106 height 25
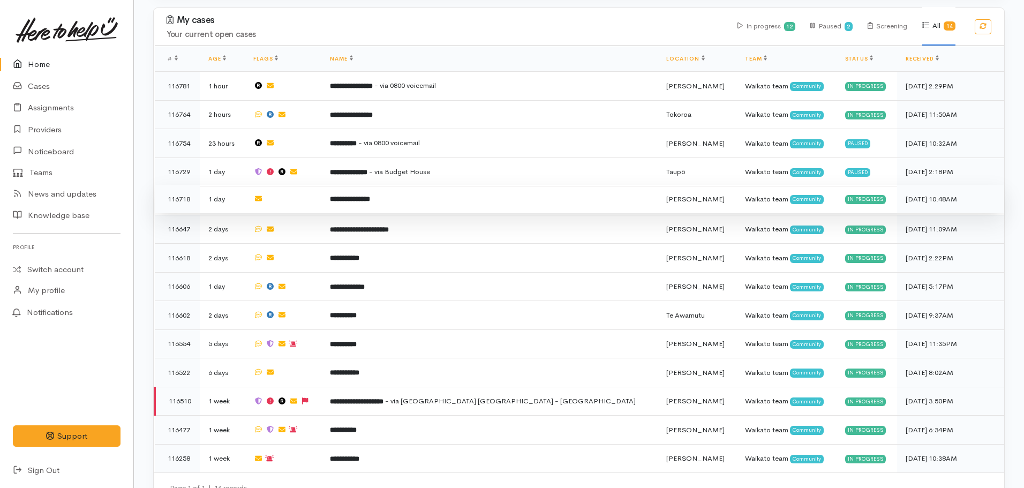
scroll to position [371, 0]
